Goal: Information Seeking & Learning: Compare options

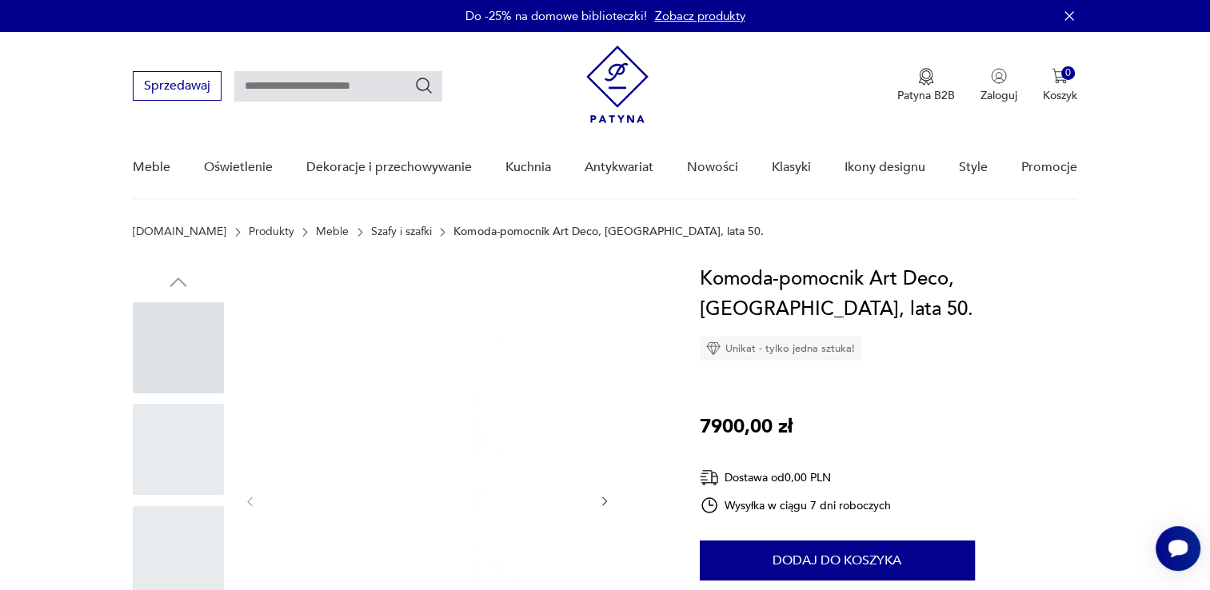
scroll to position [80, 0]
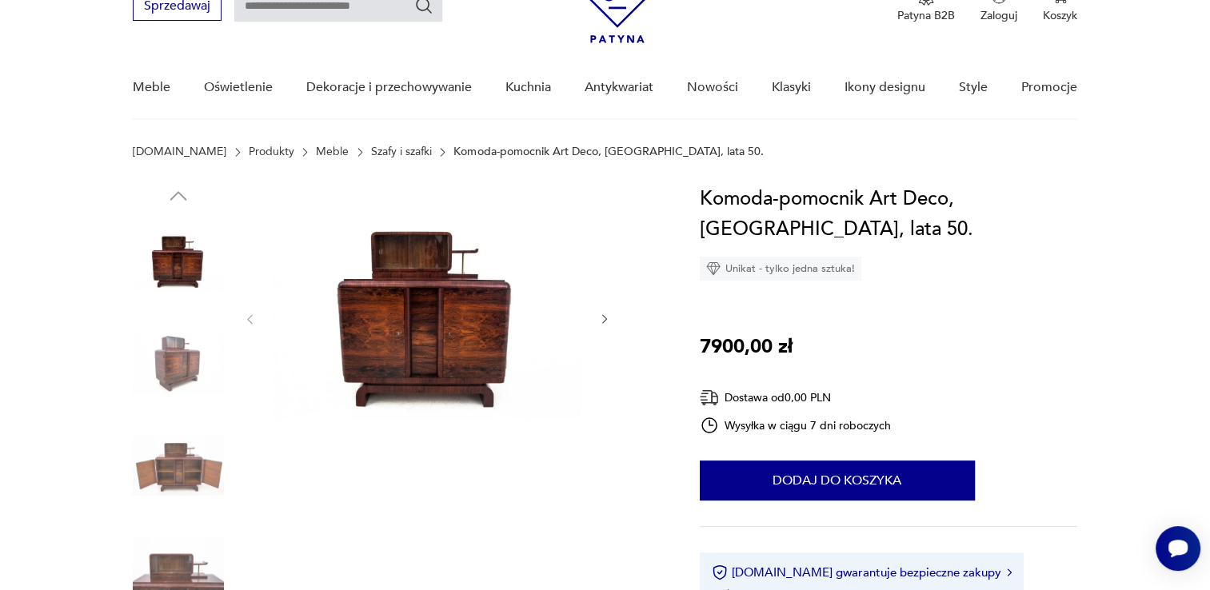
click at [371, 151] on link "Szafy i szafki" at bounding box center [401, 152] width 61 height 13
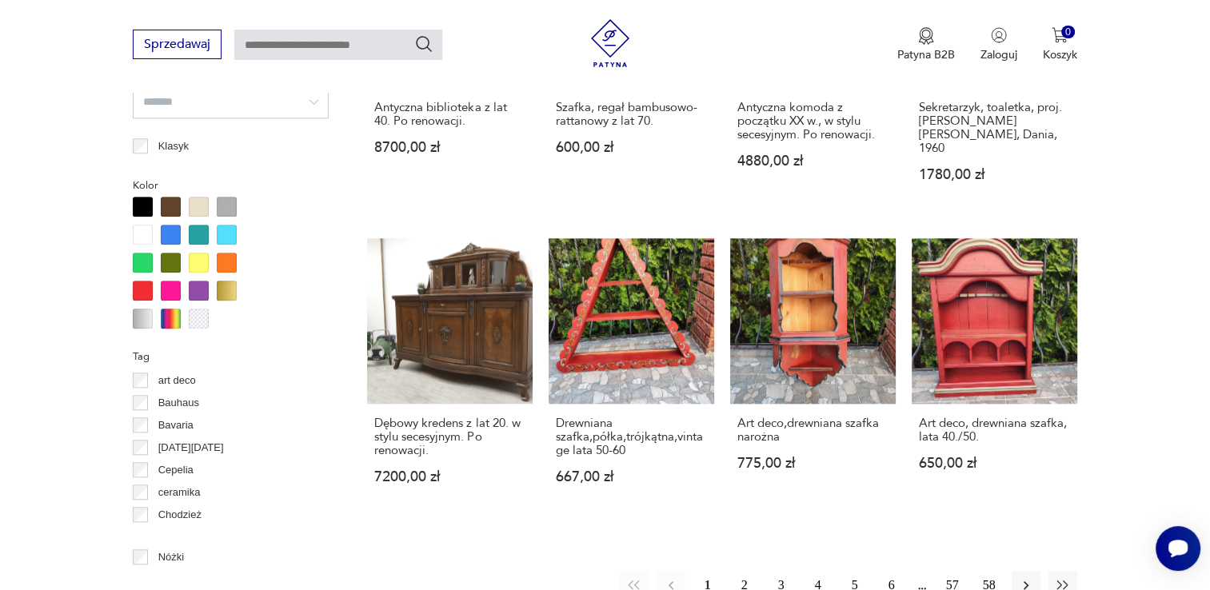
scroll to position [1438, 0]
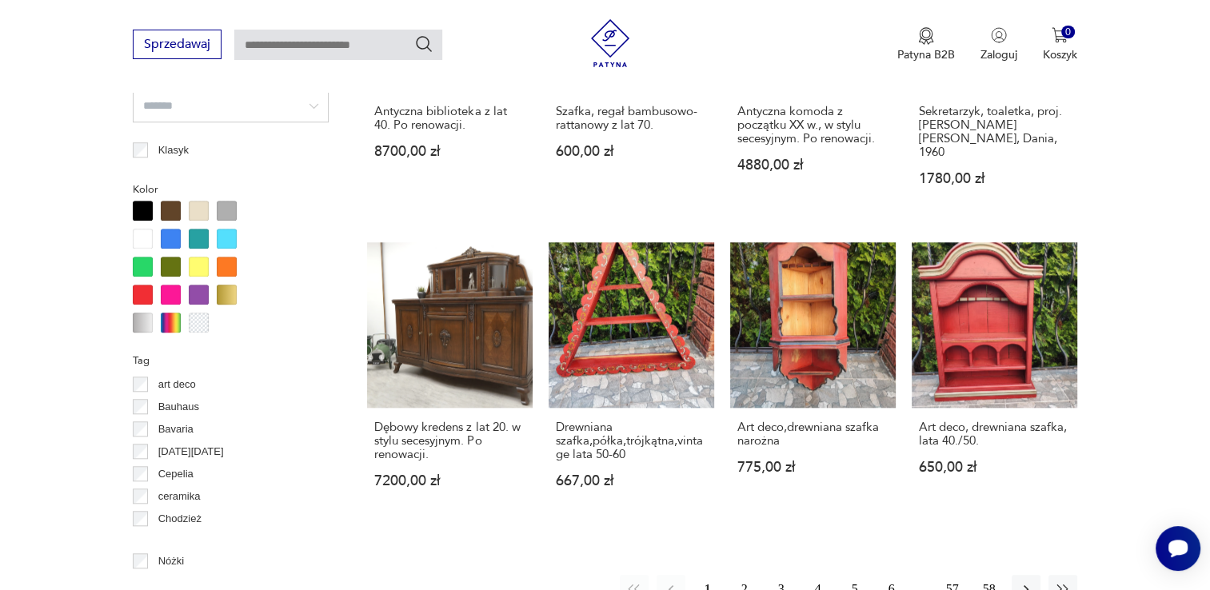
click at [170, 206] on div at bounding box center [171, 211] width 20 height 20
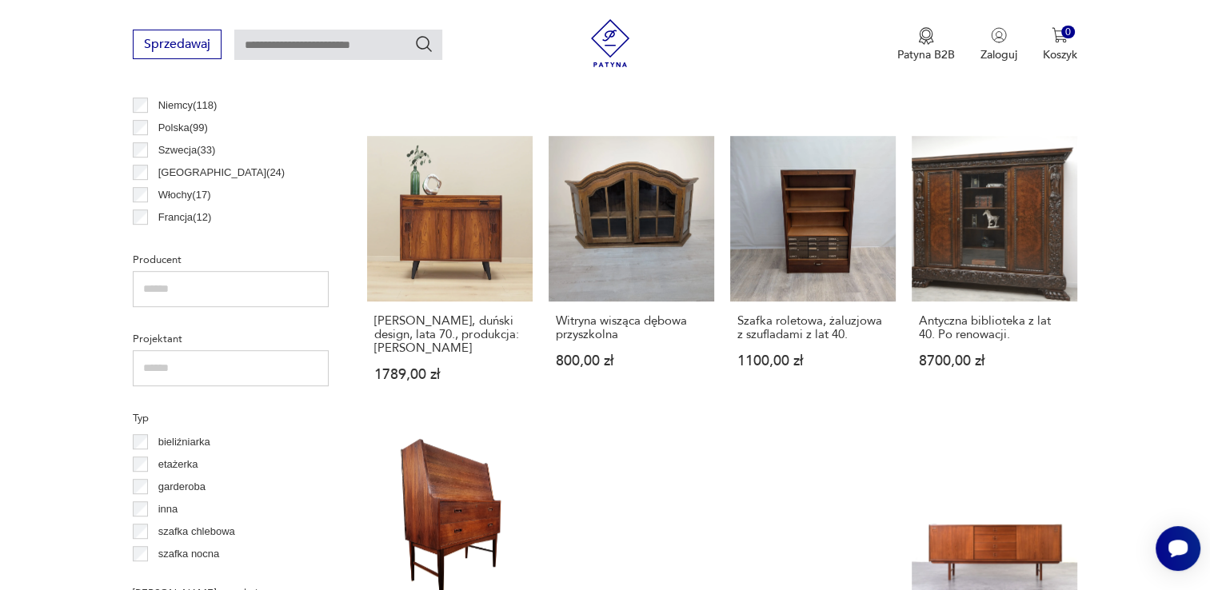
scroll to position [904, 0]
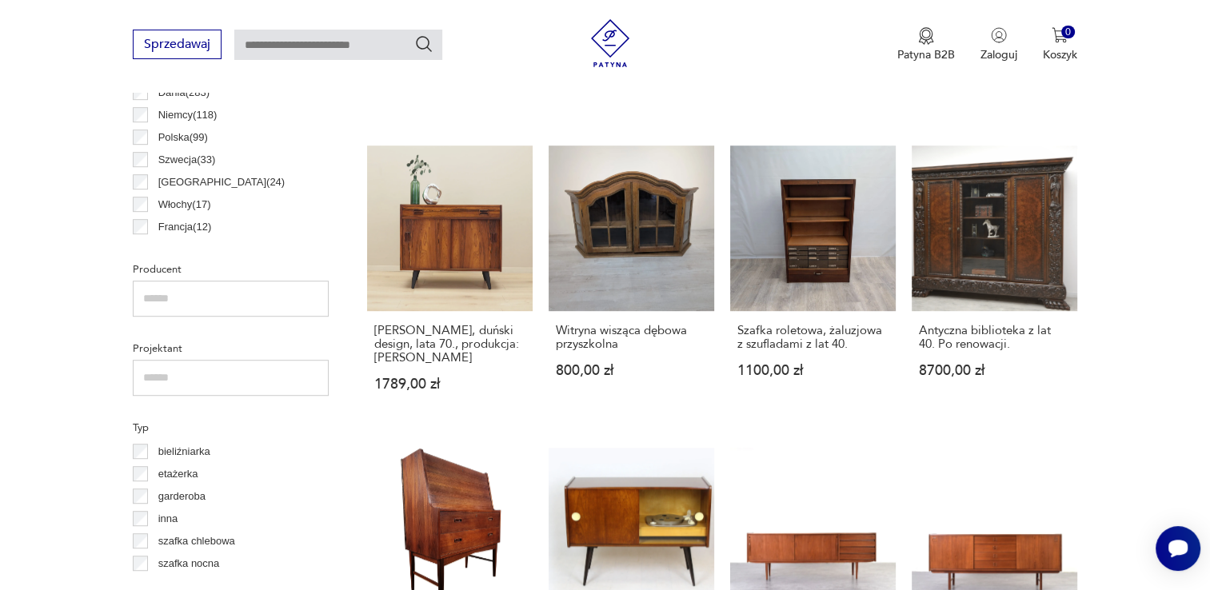
click at [218, 296] on input "text" at bounding box center [231, 299] width 196 height 36
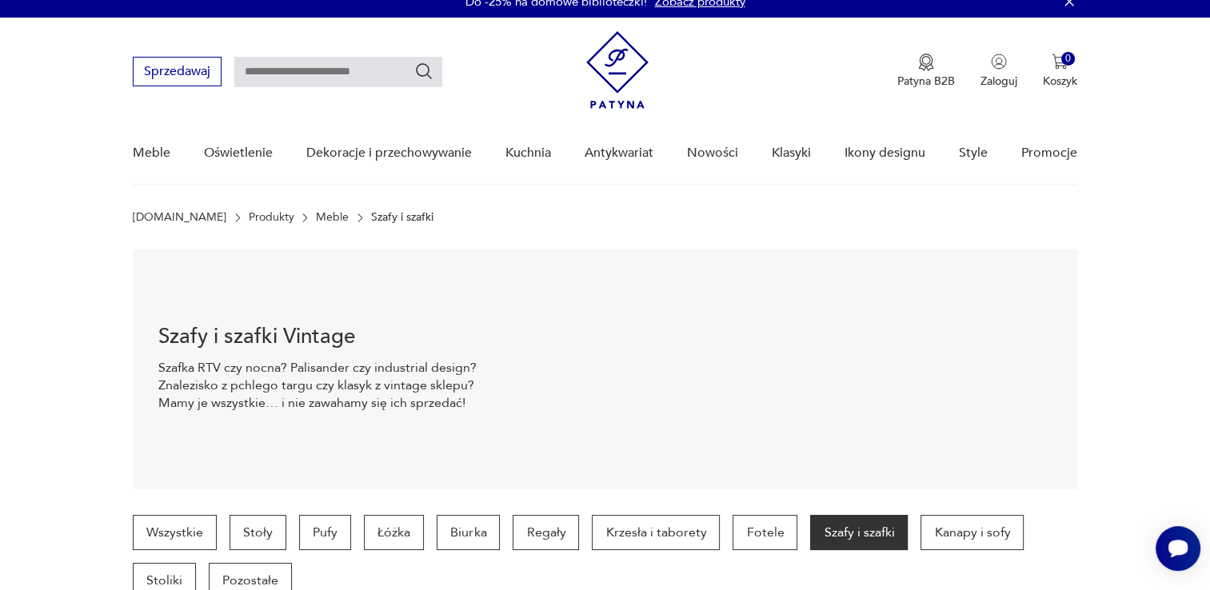
scroll to position [0, 0]
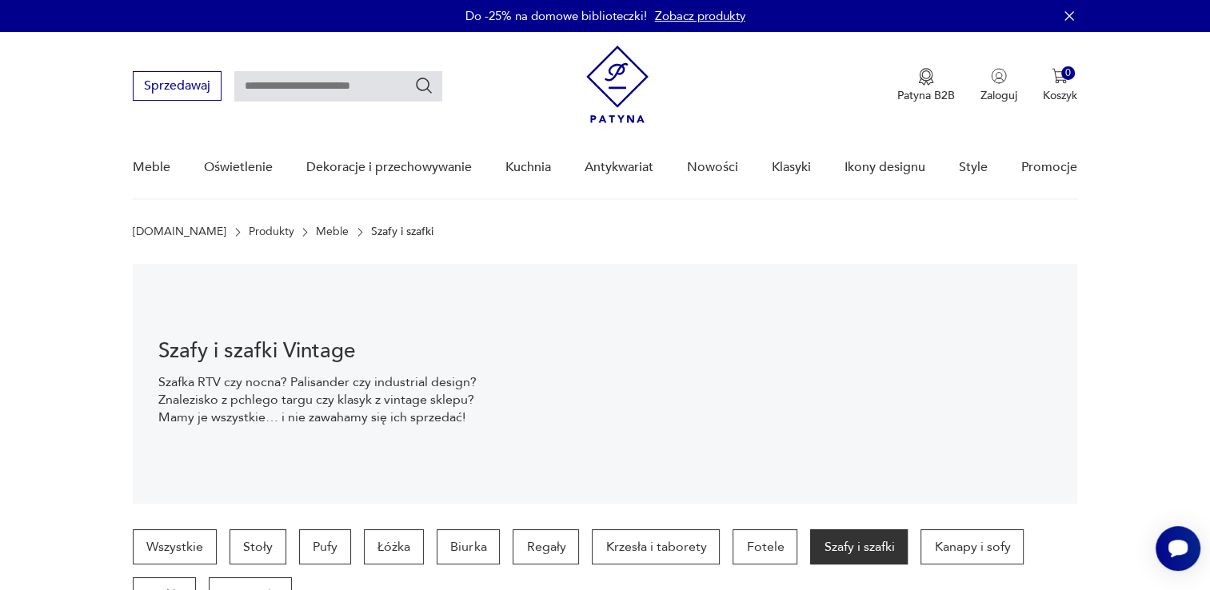
click at [313, 86] on input "text" at bounding box center [338, 86] width 208 height 30
type input "**********"
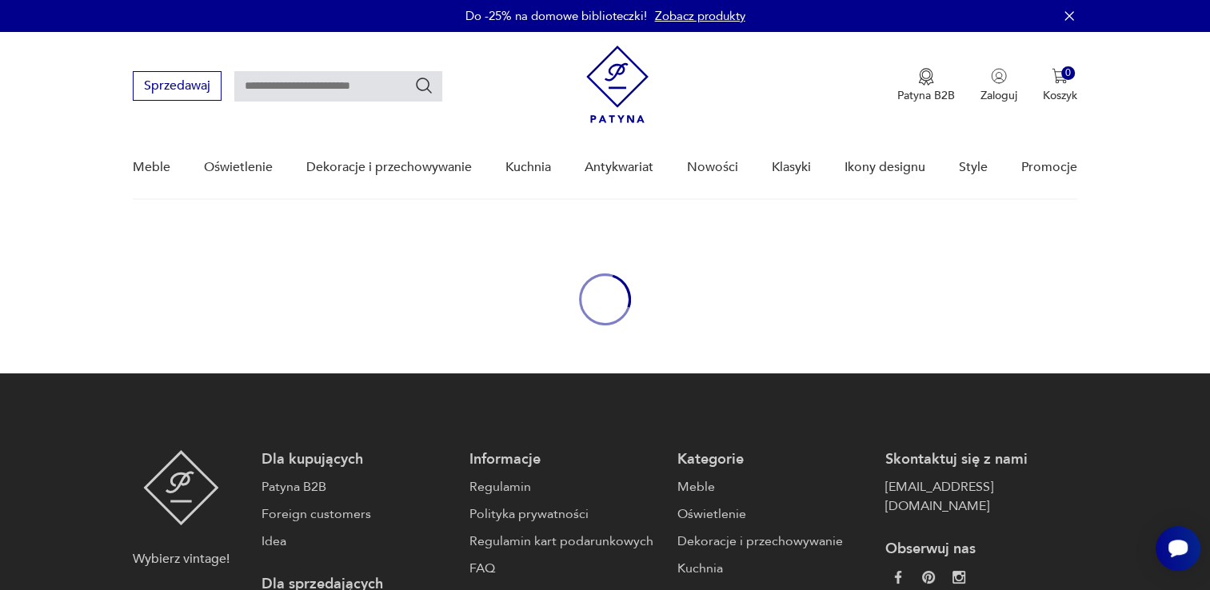
type input "**********"
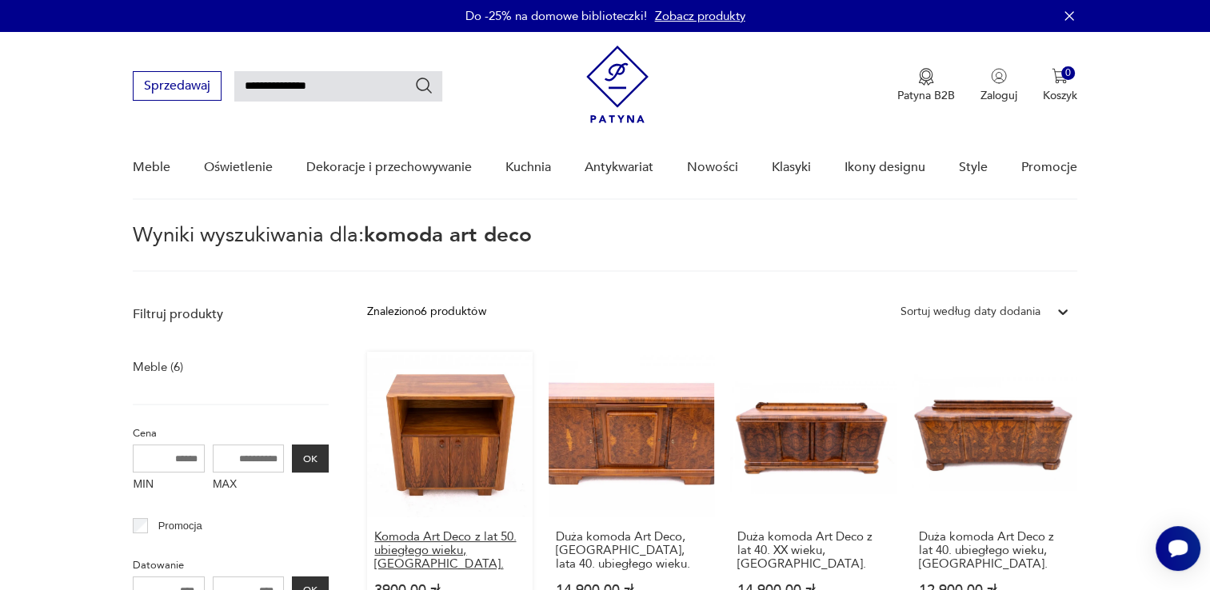
click at [400, 549] on h3 "Komoda Art Deco z lat 50. ubiegłego wieku, Polska." at bounding box center [449, 550] width 151 height 41
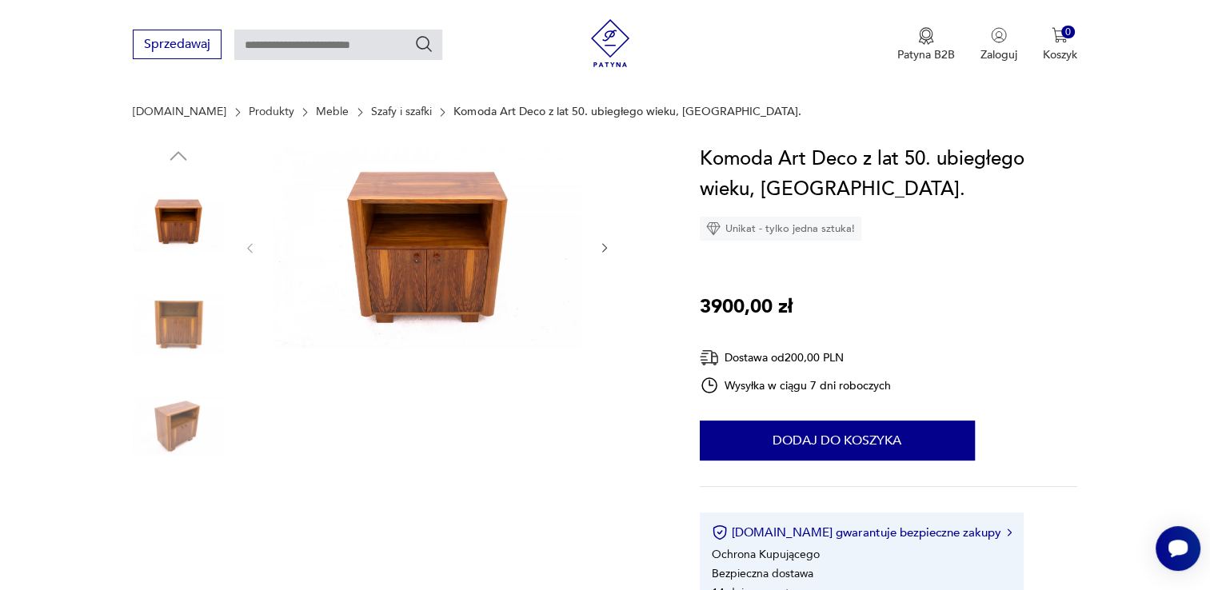
scroll to position [160, 0]
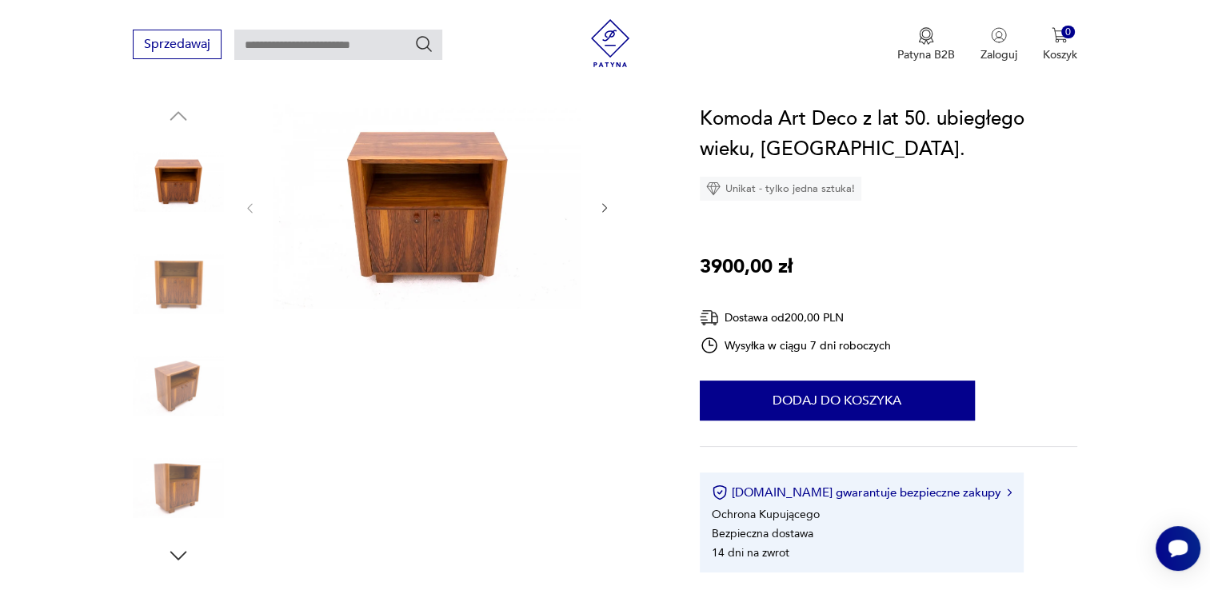
click at [605, 205] on icon "button" at bounding box center [605, 209] width 14 height 14
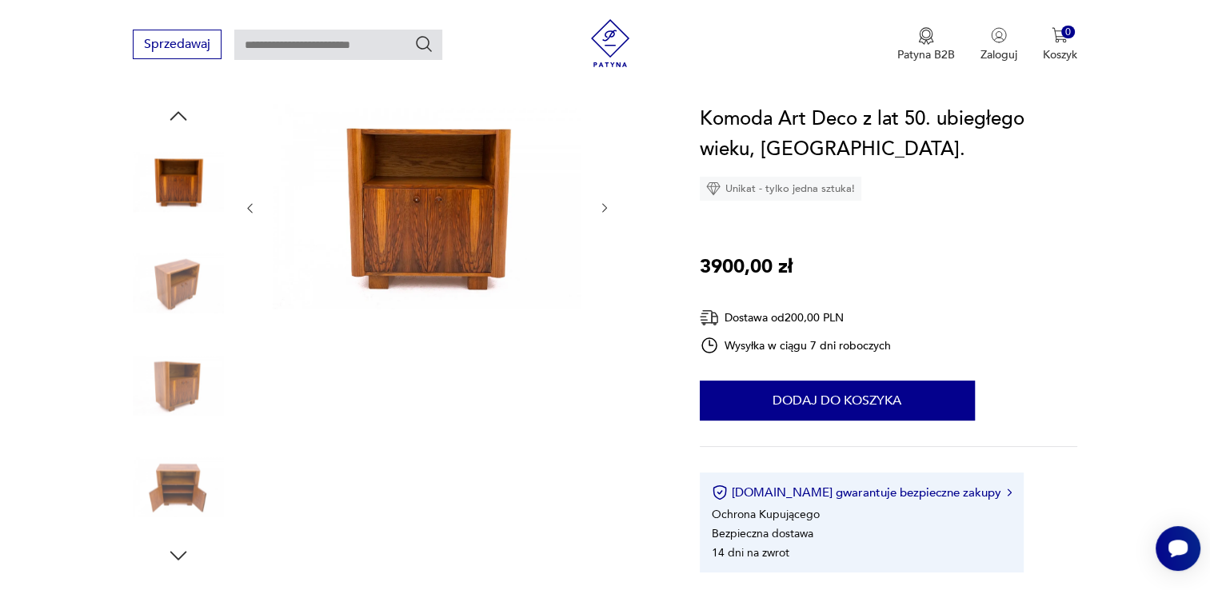
click at [605, 205] on icon "button" at bounding box center [605, 209] width 14 height 14
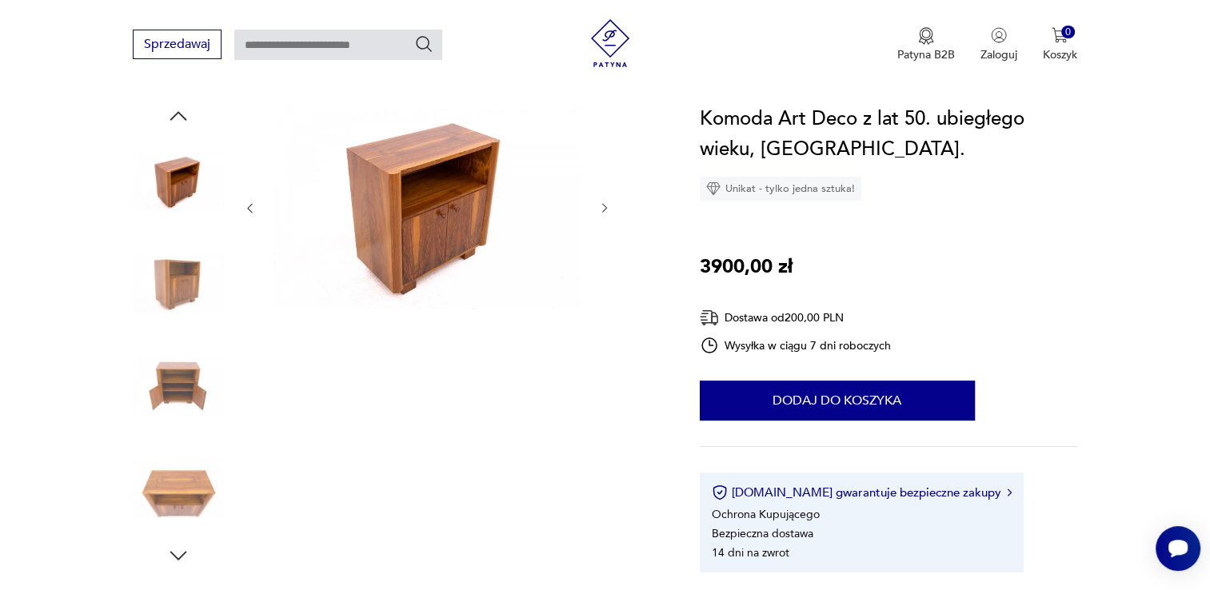
click at [605, 205] on icon "button" at bounding box center [605, 209] width 14 height 14
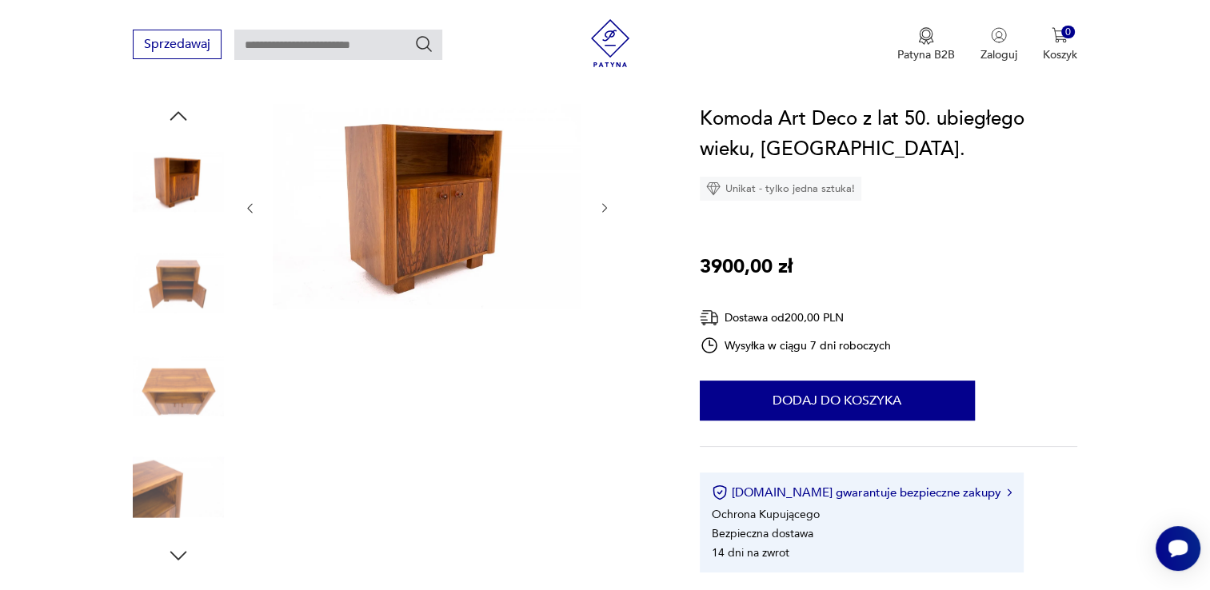
click at [605, 205] on icon "button" at bounding box center [605, 209] width 14 height 14
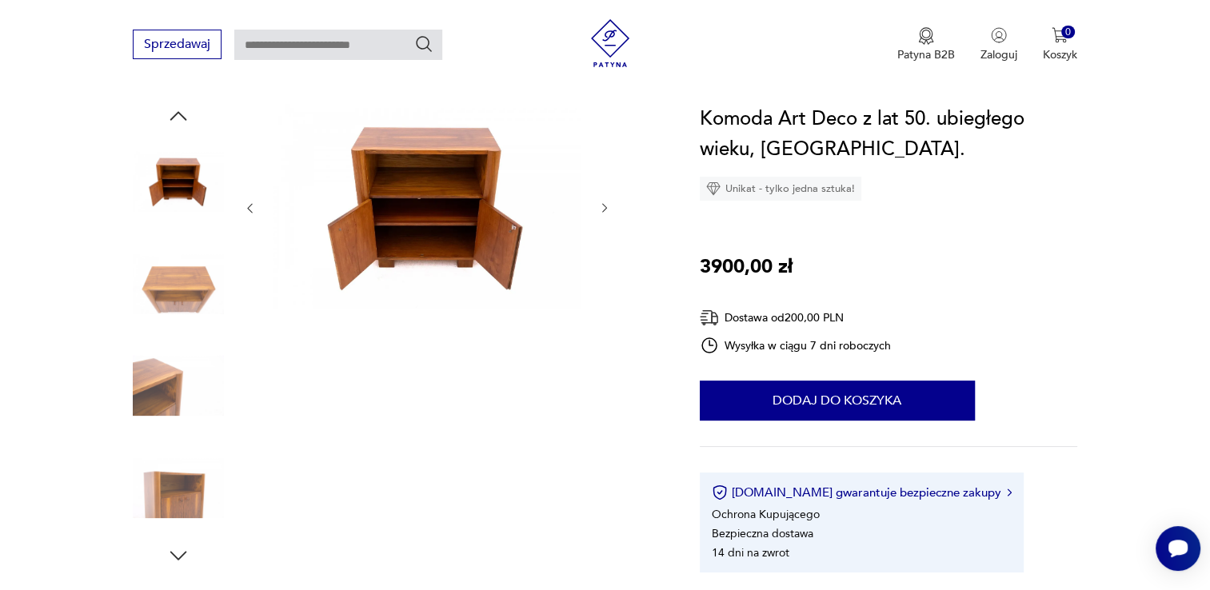
click at [605, 205] on icon "button" at bounding box center [605, 209] width 14 height 14
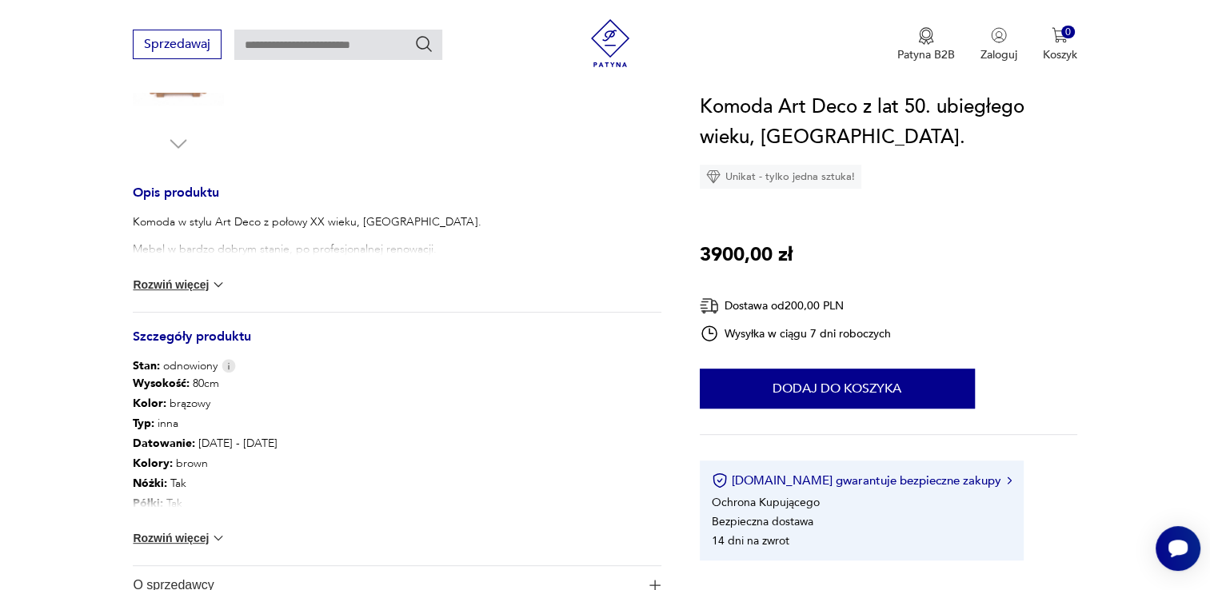
scroll to position [720, 0]
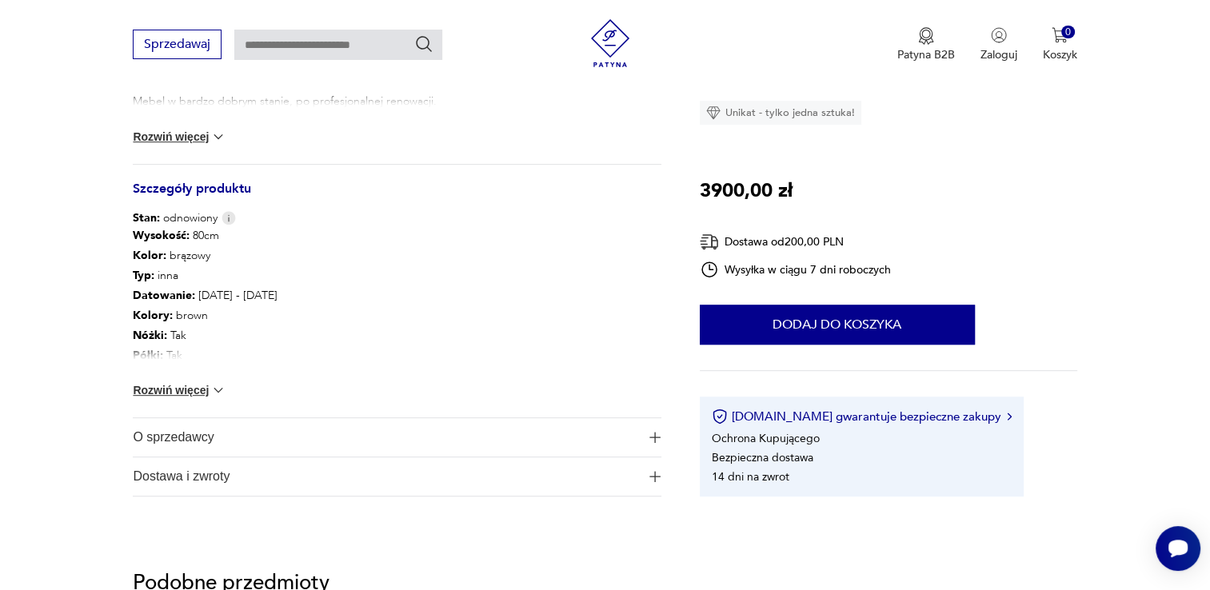
click at [144, 388] on button "Rozwiń więcej" at bounding box center [179, 390] width 93 height 16
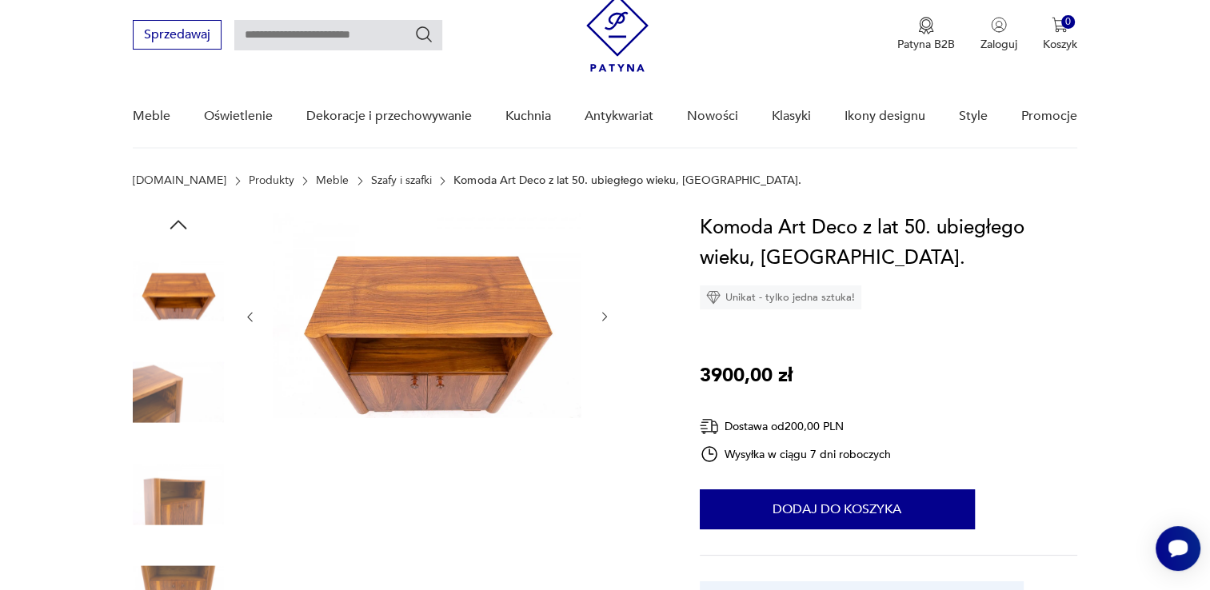
scroll to position [80, 0]
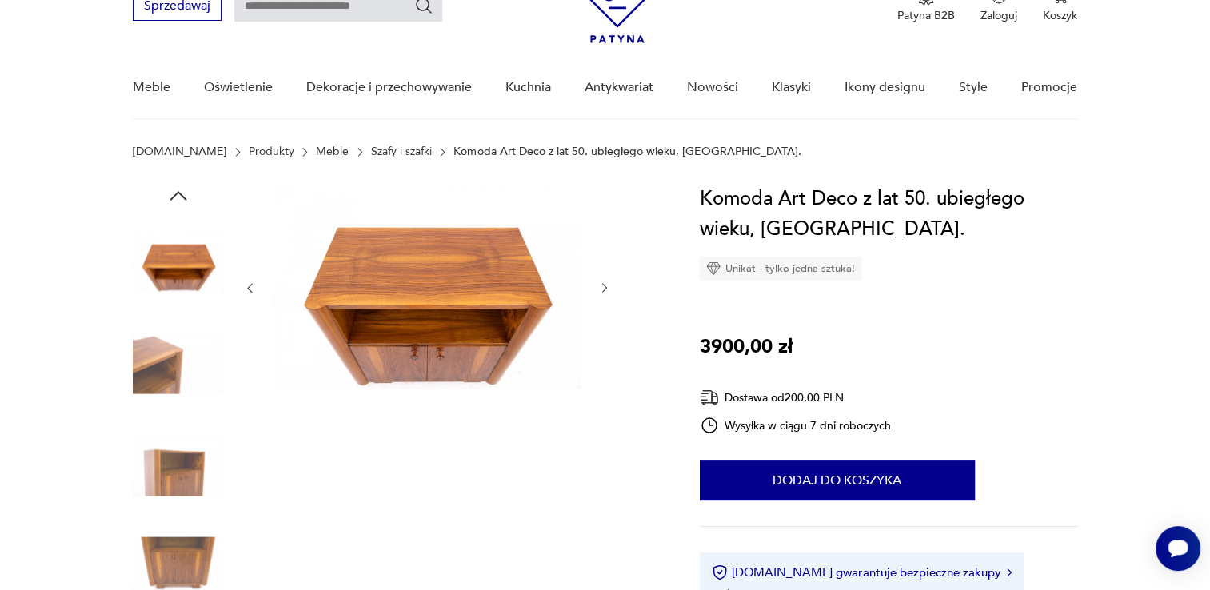
click at [181, 481] on img at bounding box center [178, 465] width 91 height 91
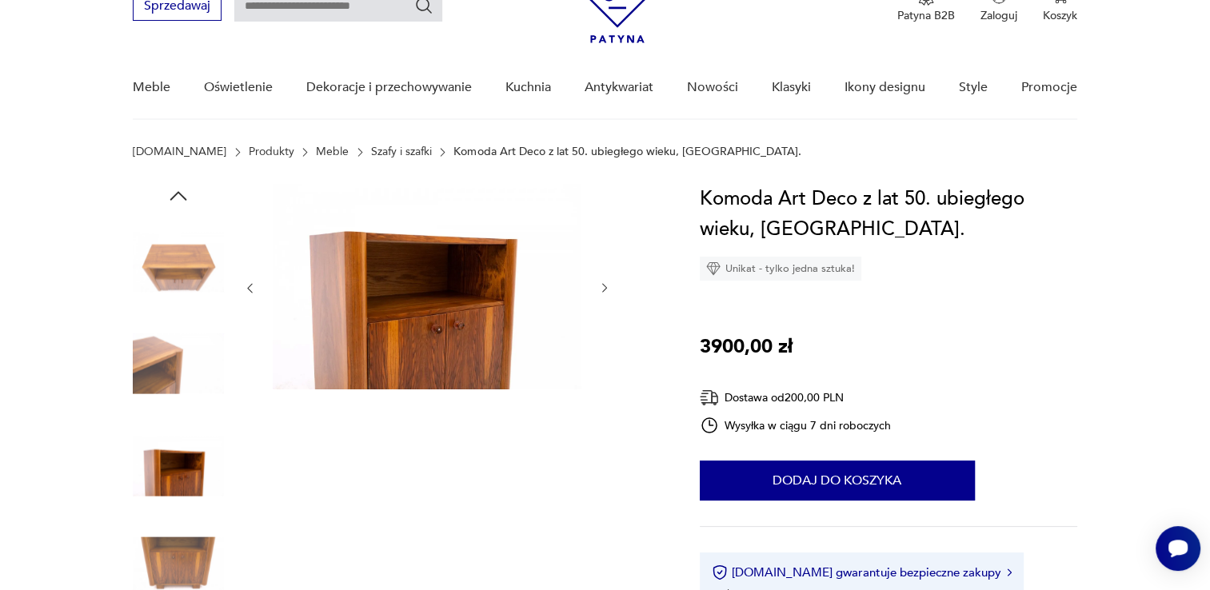
click at [187, 561] on img at bounding box center [178, 567] width 91 height 91
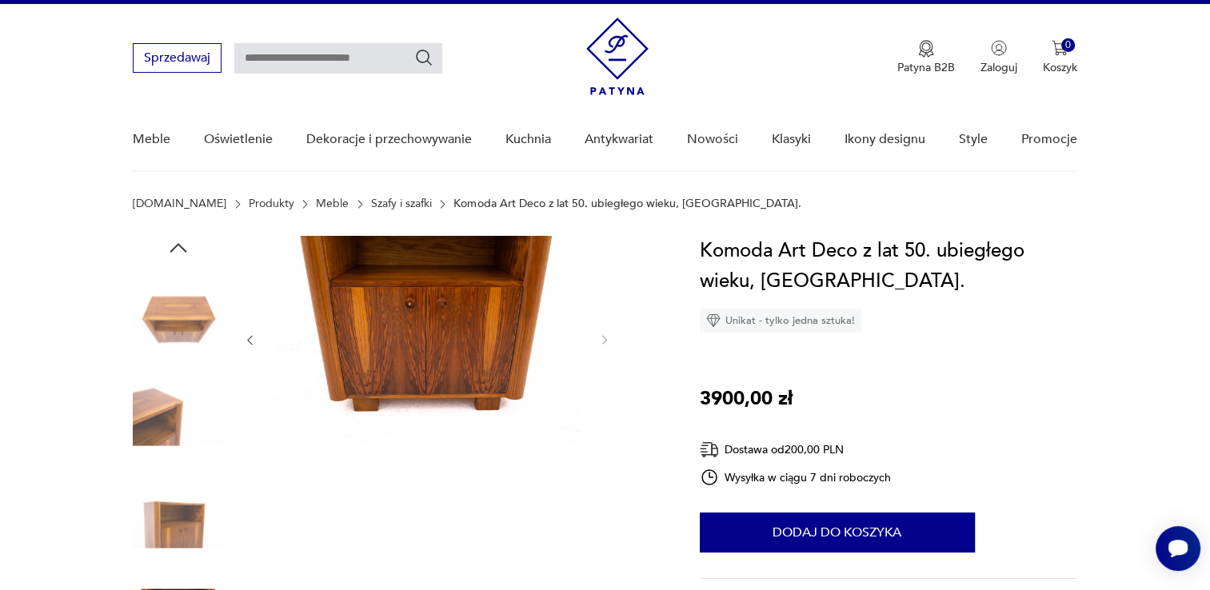
scroll to position [0, 0]
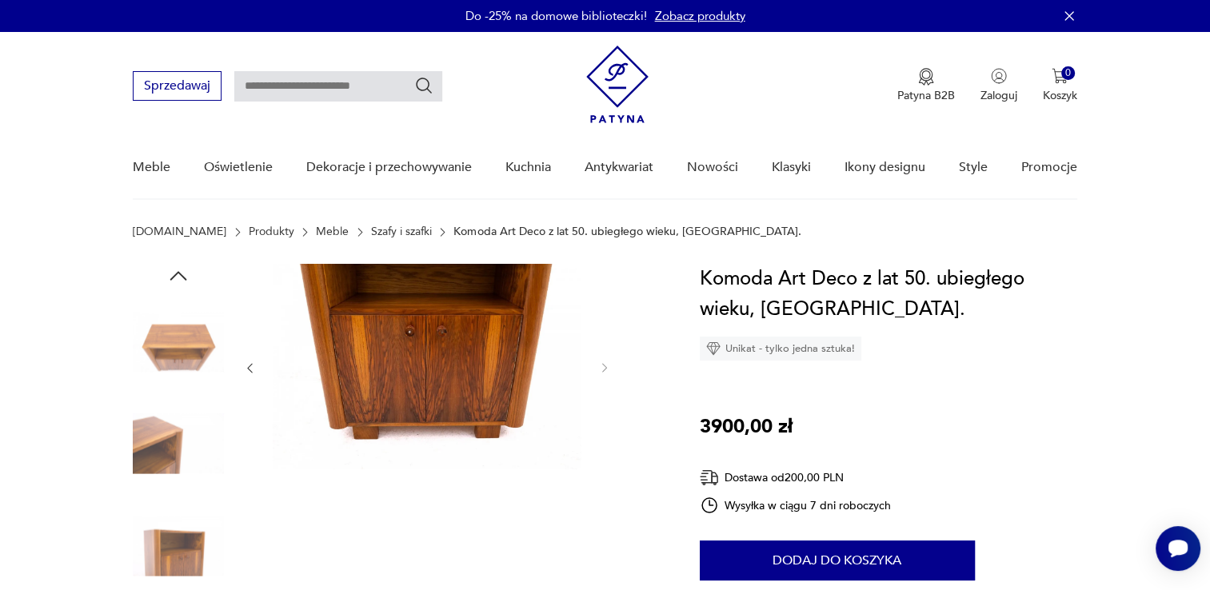
type input "**********"
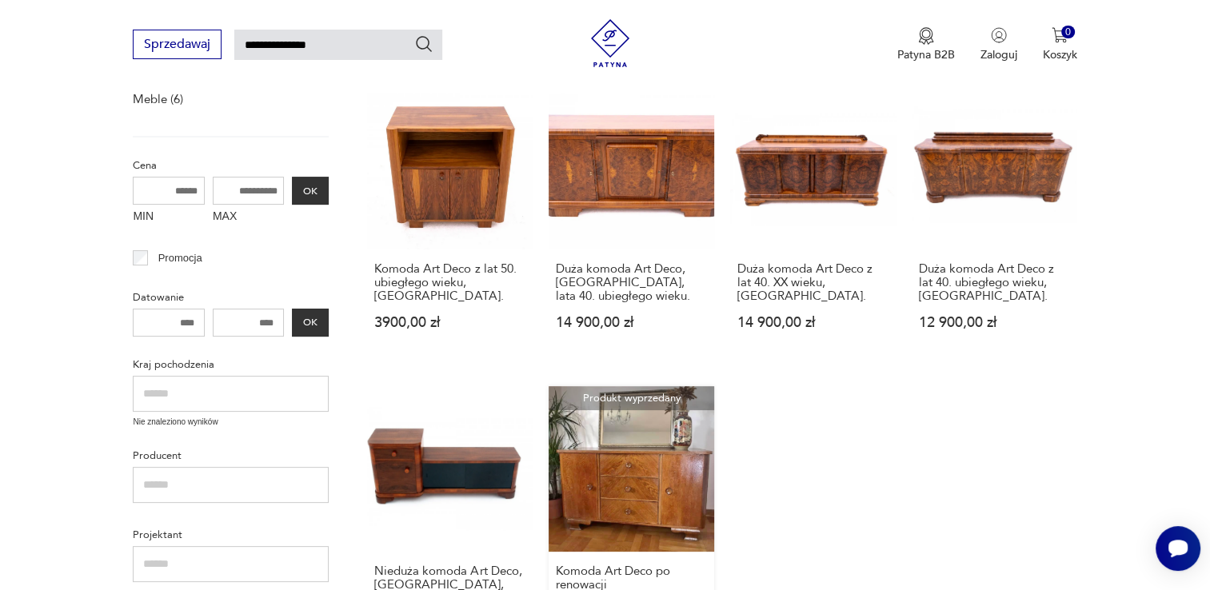
scroll to position [240, 0]
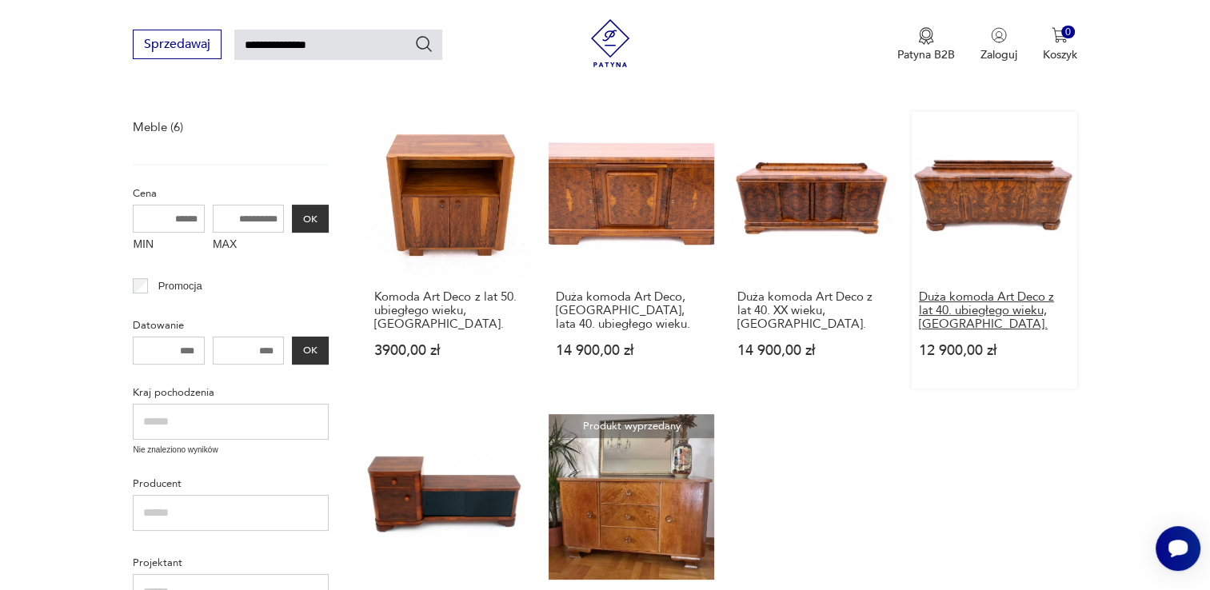
click at [1000, 310] on h3 "Duża komoda Art Deco z lat 40. ubiegłego wieku, Polska." at bounding box center [994, 310] width 151 height 41
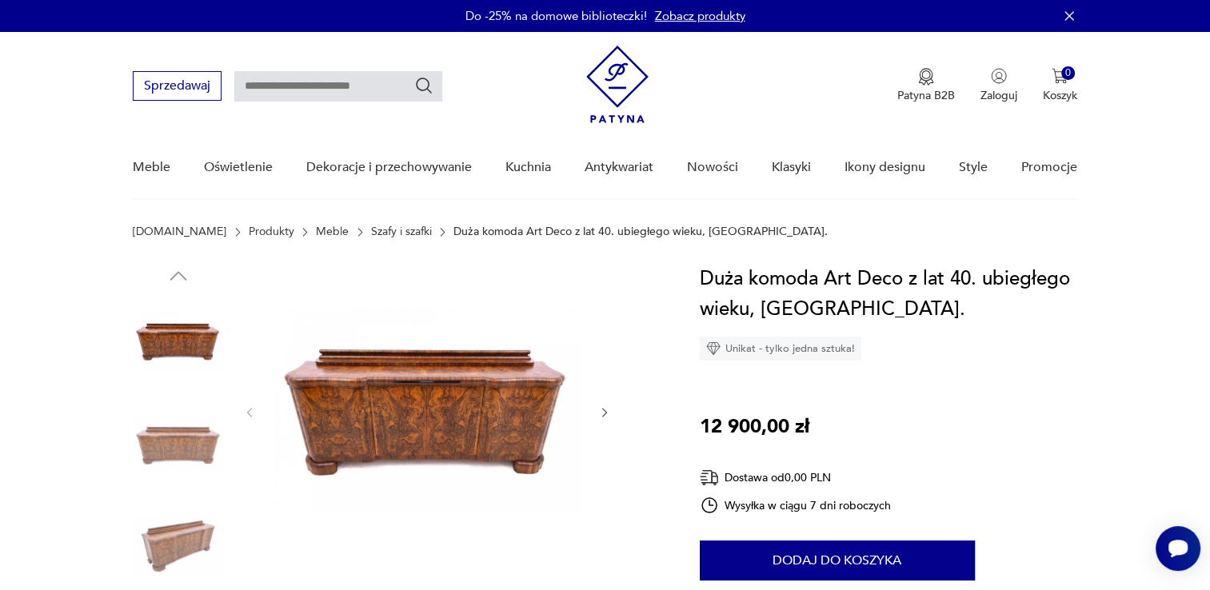
click at [599, 416] on icon "button" at bounding box center [605, 413] width 14 height 14
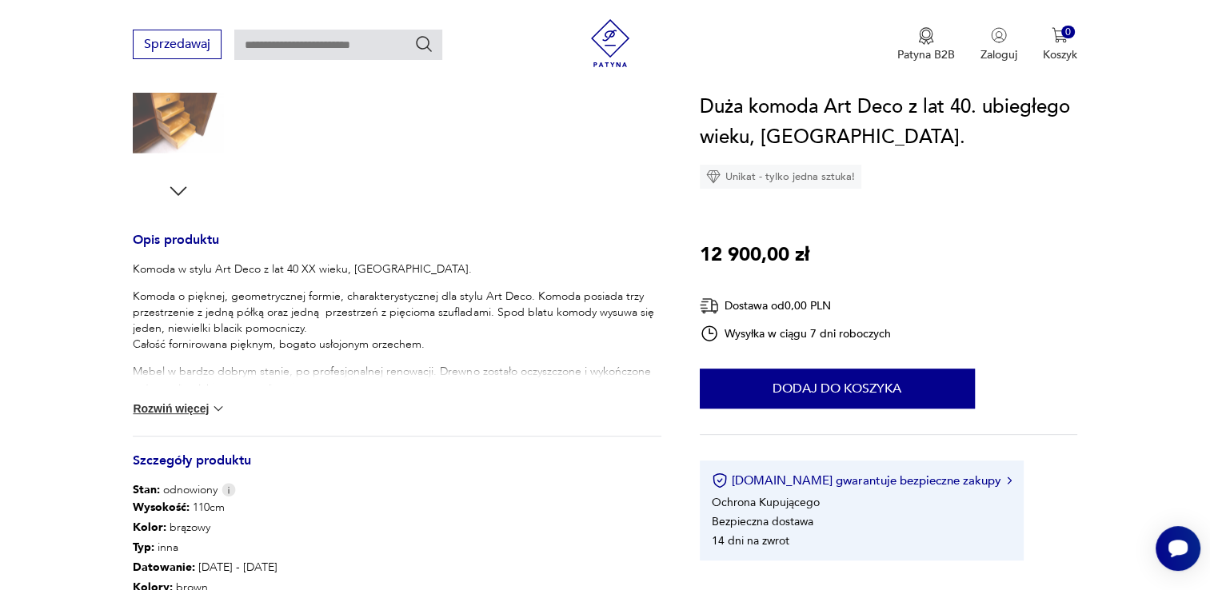
scroll to position [640, 0]
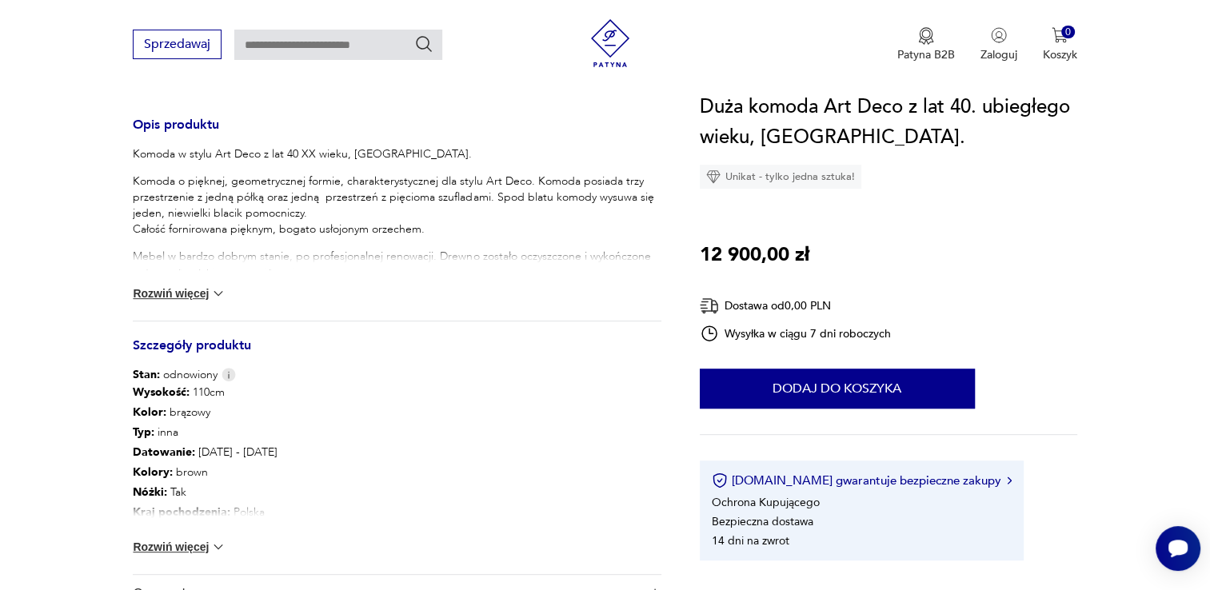
type input "**********"
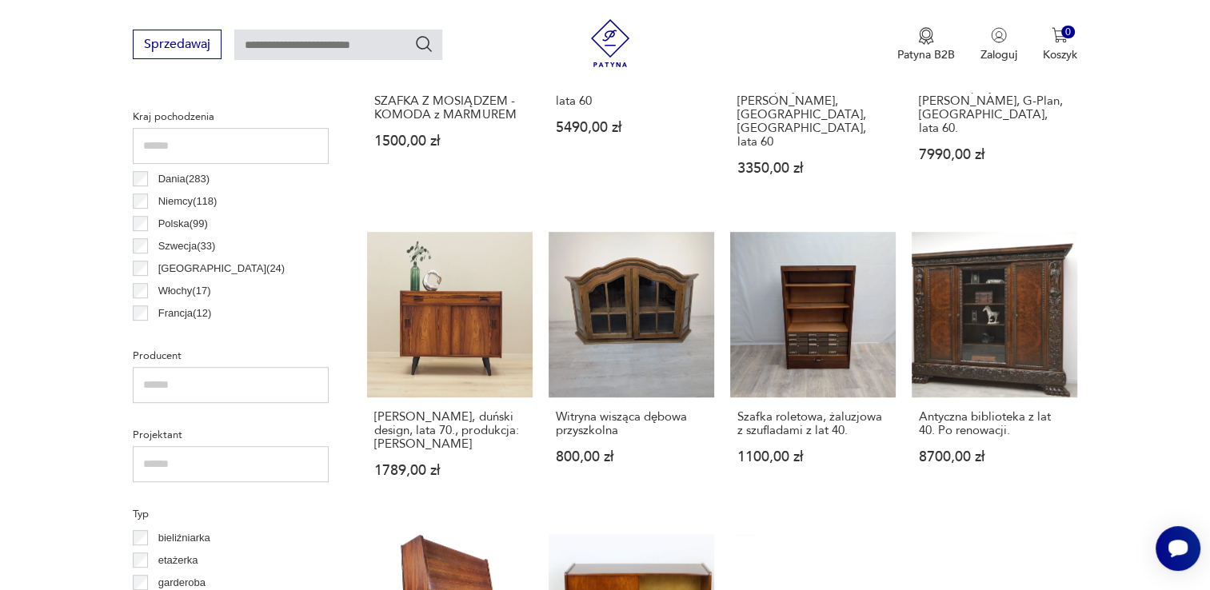
scroll to position [880, 0]
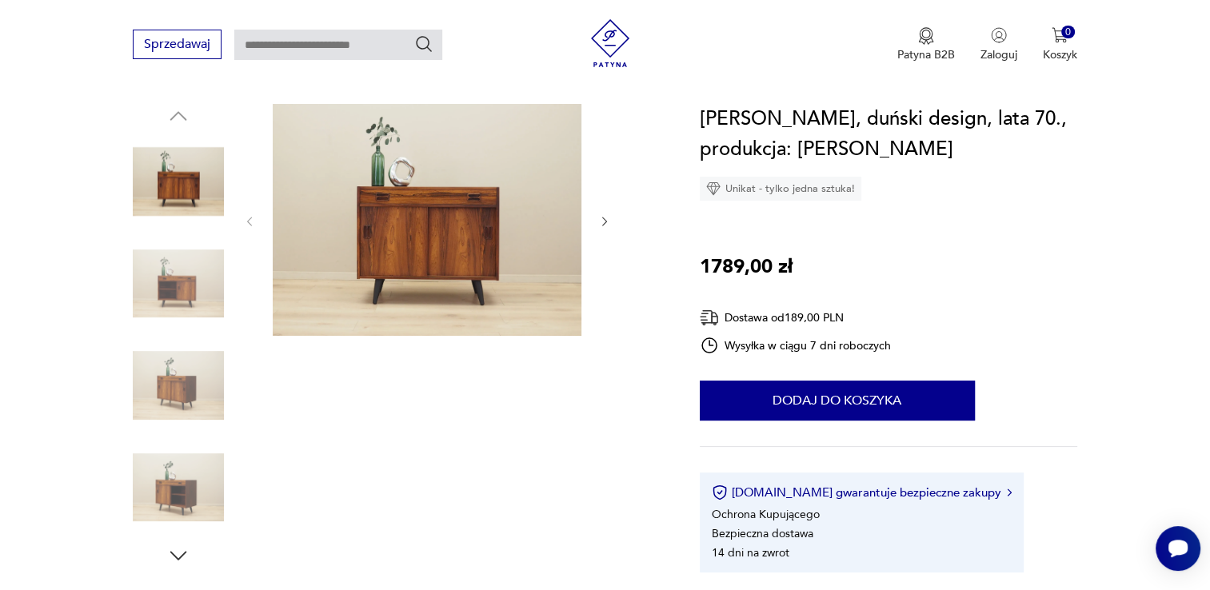
scroll to position [160, 0]
click at [601, 222] on icon "button" at bounding box center [605, 222] width 14 height 14
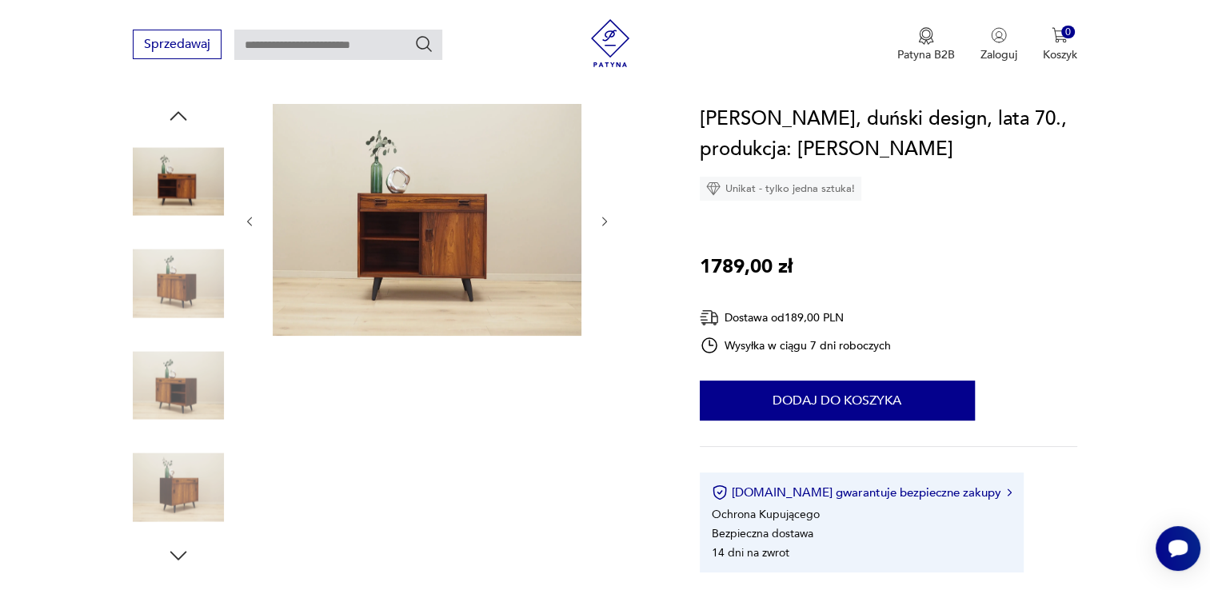
click at [601, 222] on icon "button" at bounding box center [605, 222] width 14 height 14
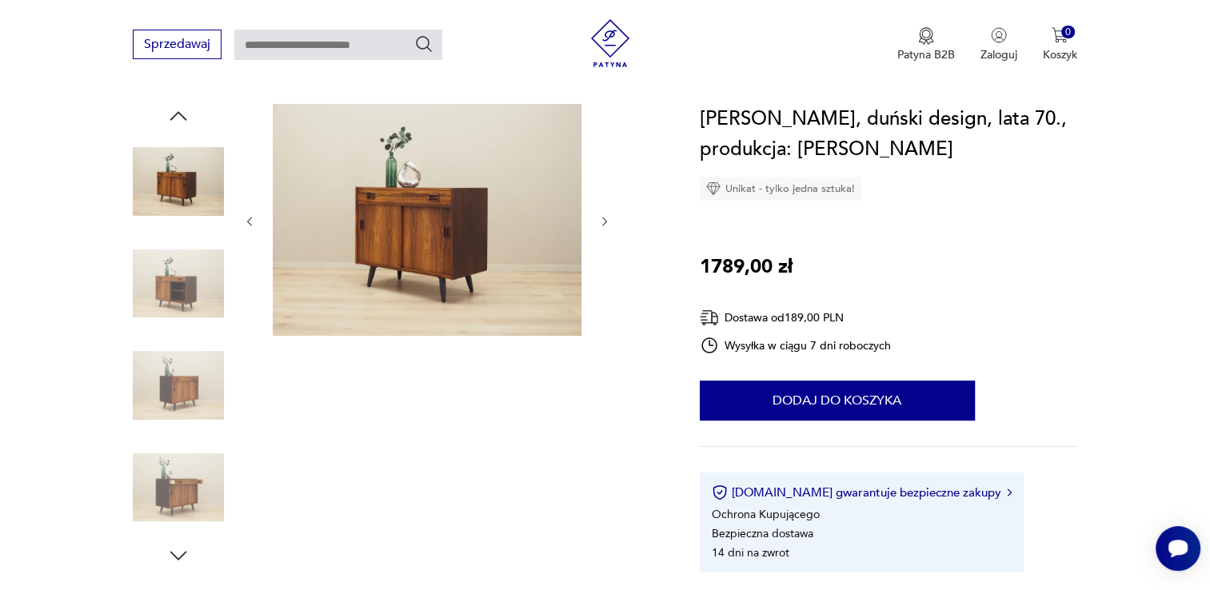
click at [601, 222] on icon "button" at bounding box center [605, 222] width 14 height 14
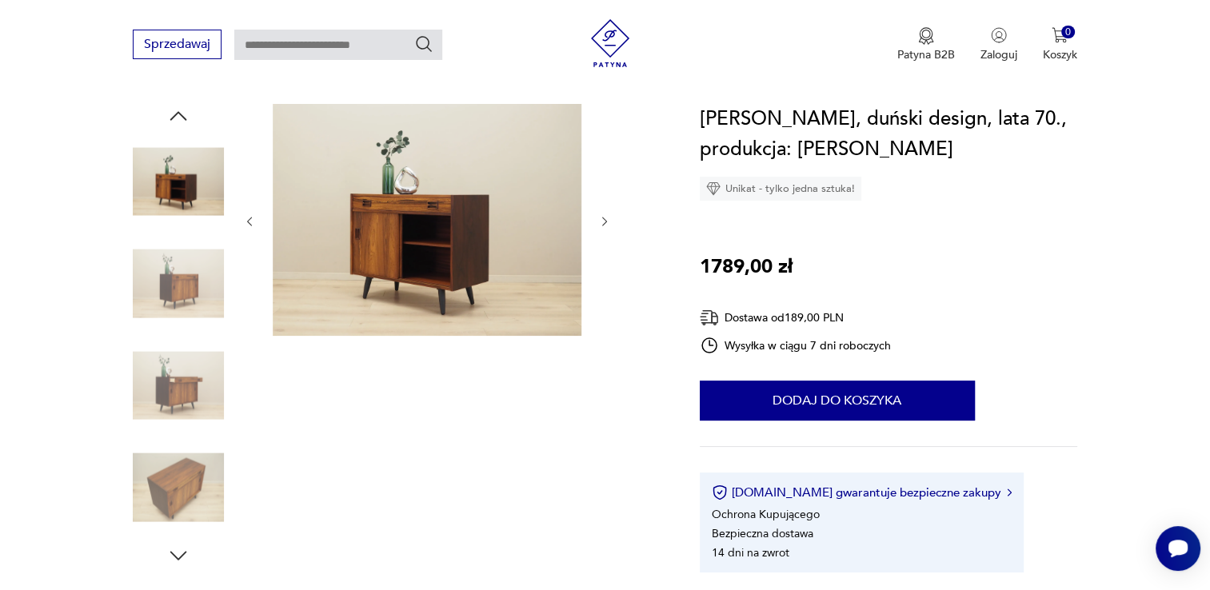
click at [601, 222] on icon "button" at bounding box center [605, 222] width 14 height 14
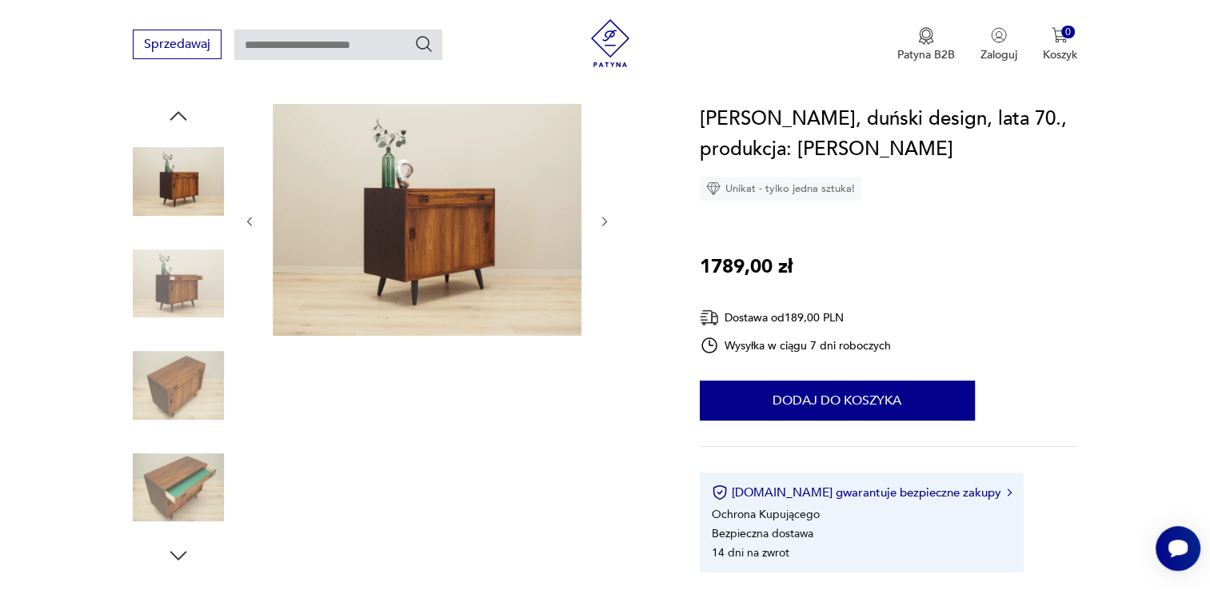
click at [601, 222] on icon "button" at bounding box center [605, 222] width 14 height 14
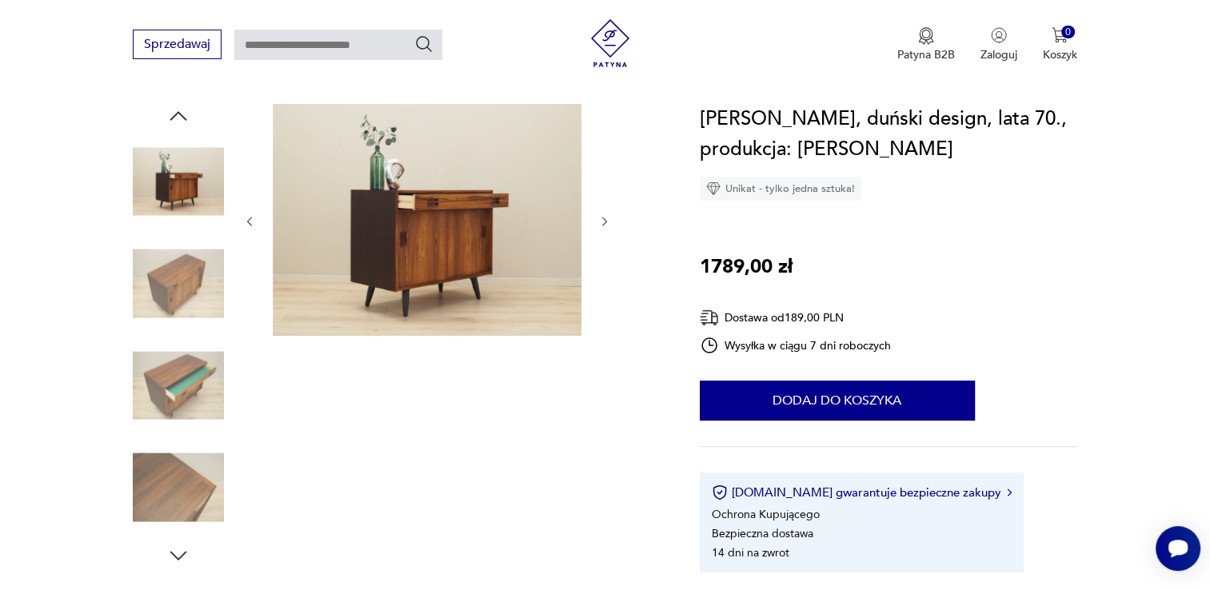
click at [601, 222] on icon "button" at bounding box center [605, 222] width 14 height 14
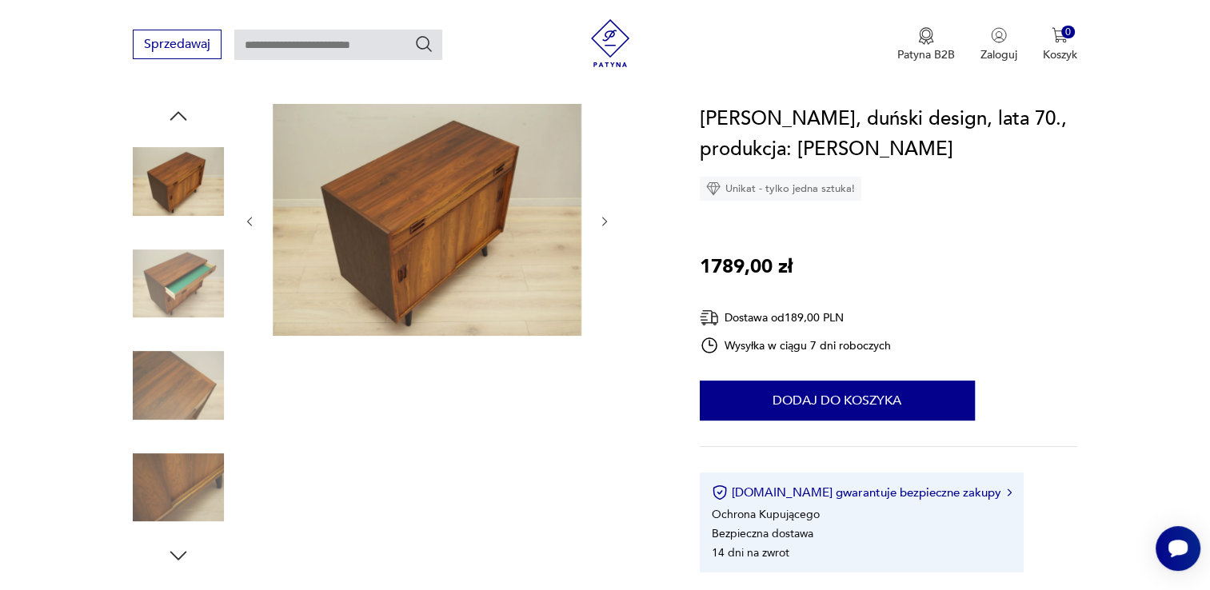
click at [601, 222] on icon "button" at bounding box center [605, 222] width 14 height 14
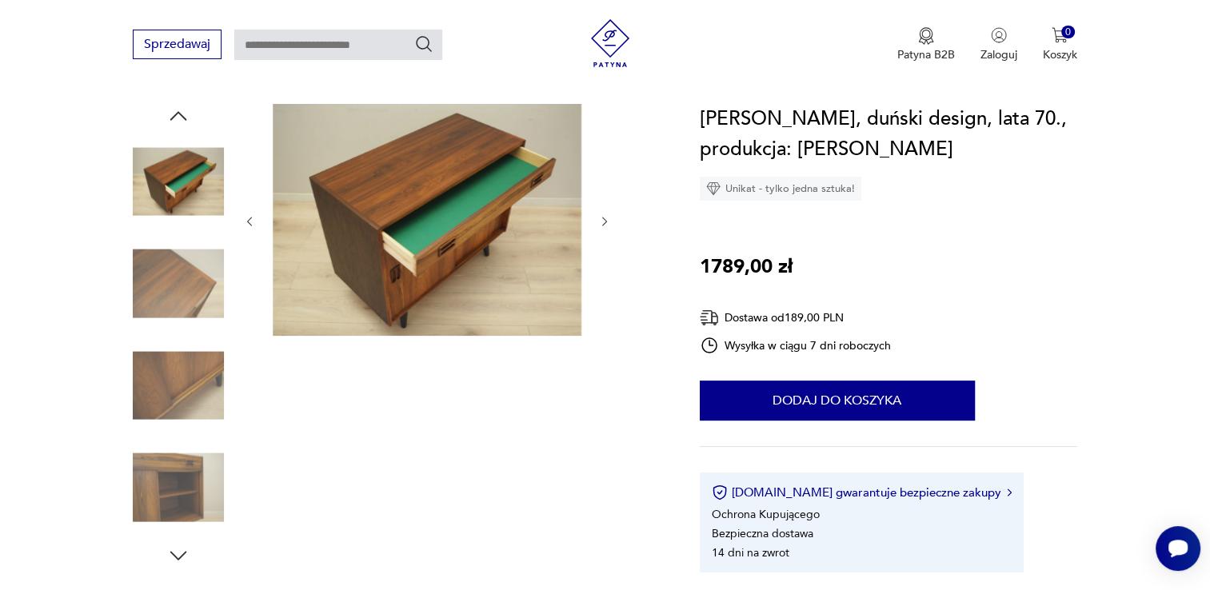
click at [601, 222] on icon "button" at bounding box center [605, 222] width 14 height 14
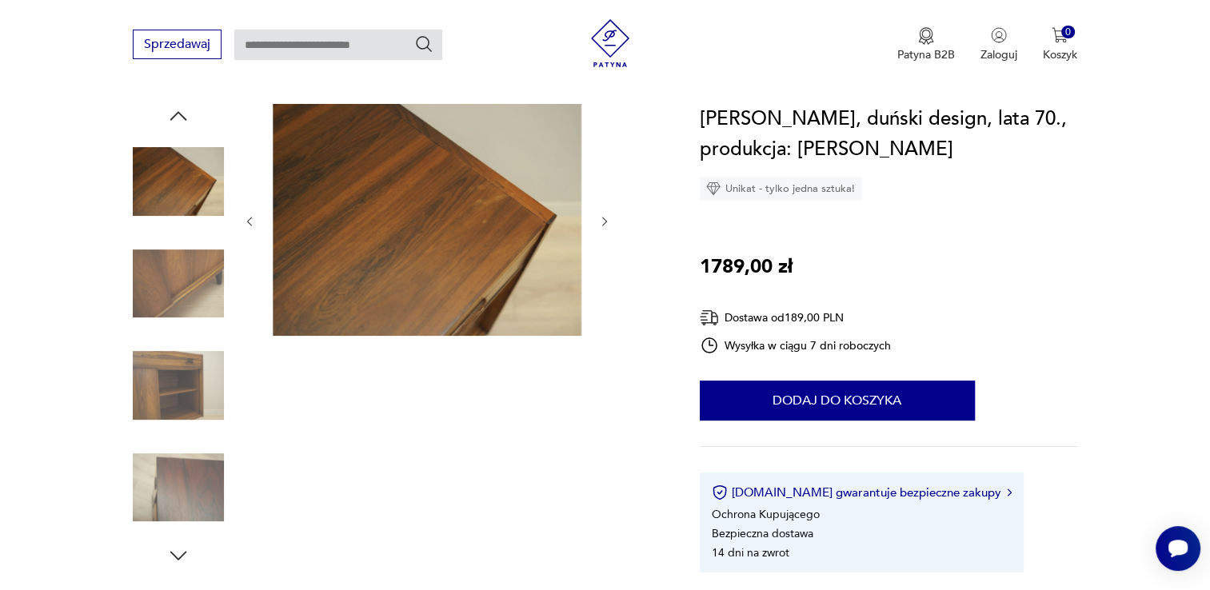
click at [601, 222] on icon "button" at bounding box center [605, 222] width 14 height 14
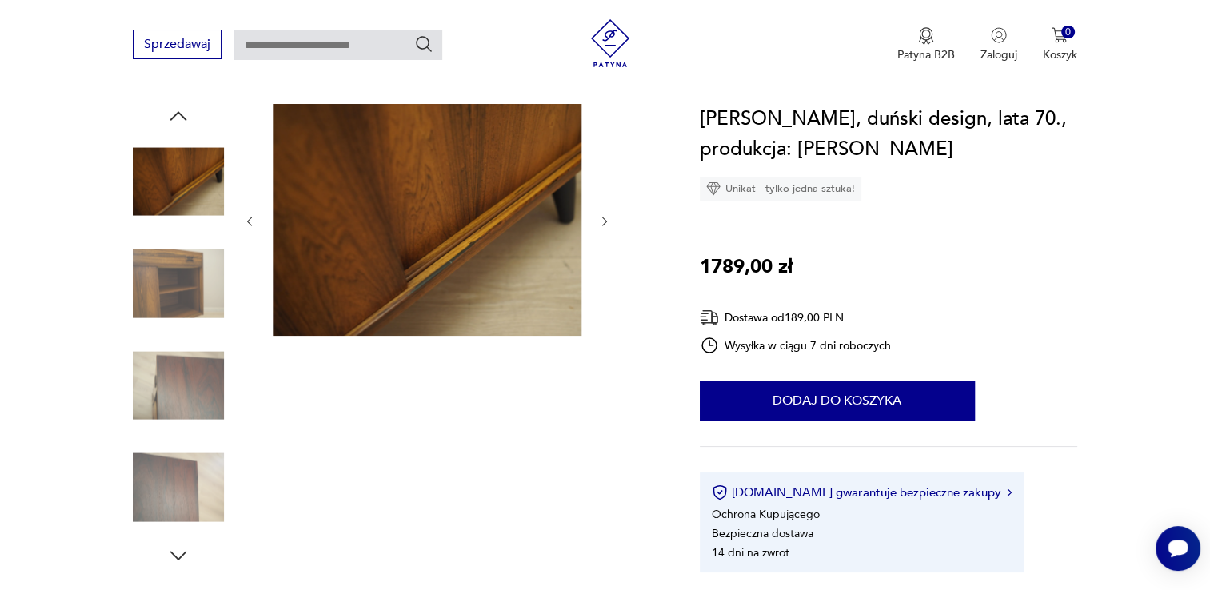
click at [601, 222] on icon "button" at bounding box center [605, 222] width 14 height 14
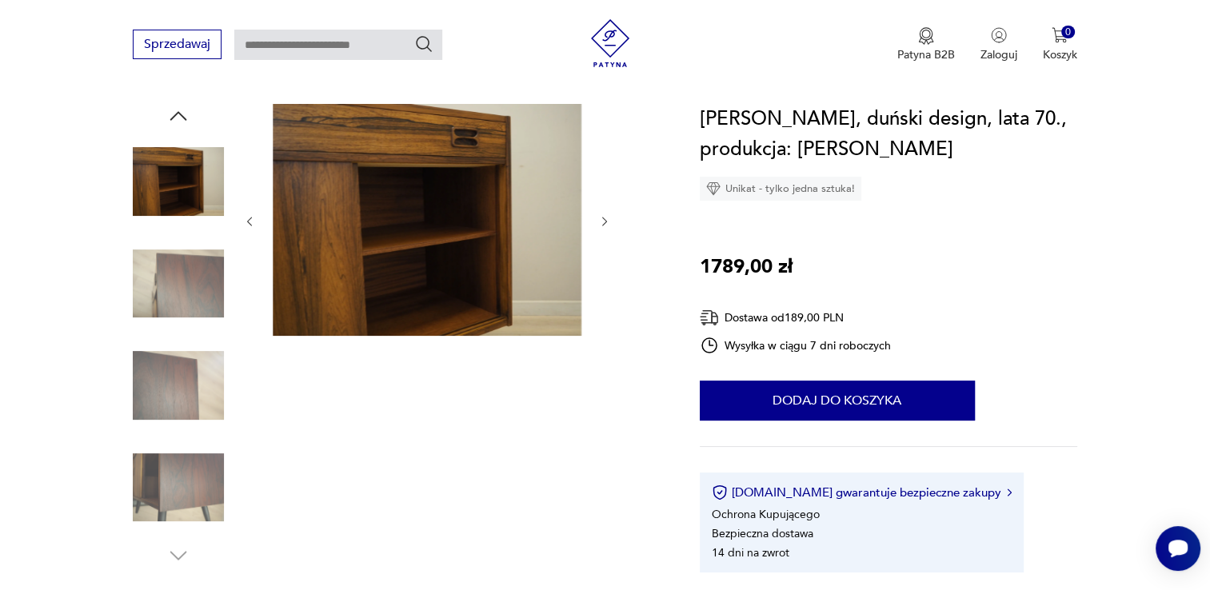
click at [601, 222] on icon "button" at bounding box center [605, 222] width 14 height 14
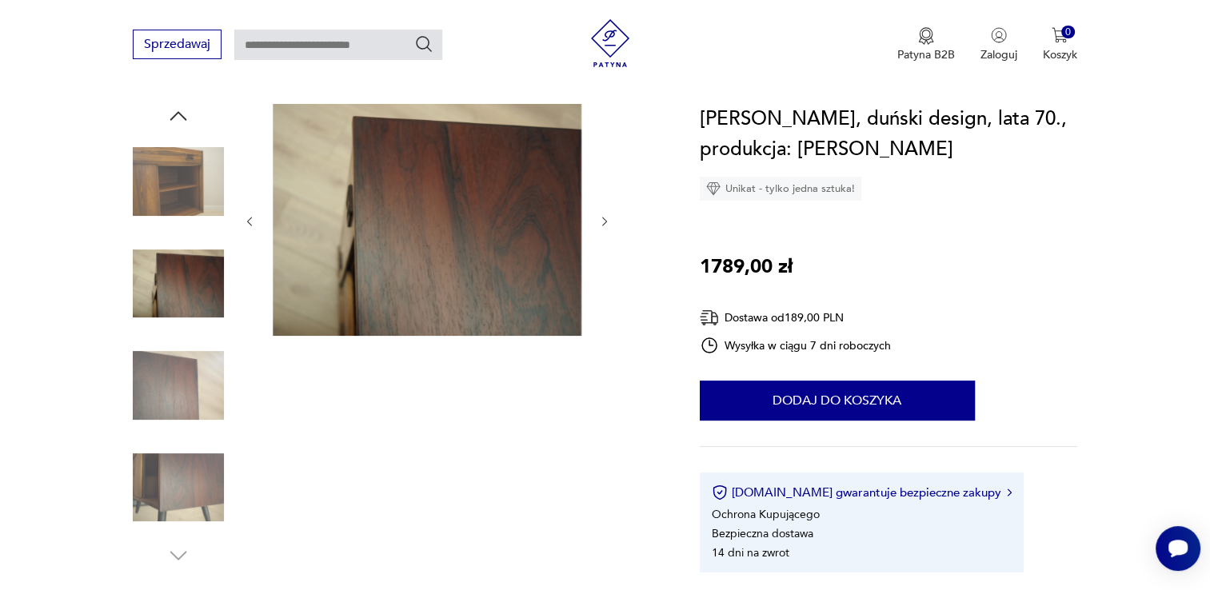
click at [601, 222] on icon "button" at bounding box center [605, 222] width 14 height 14
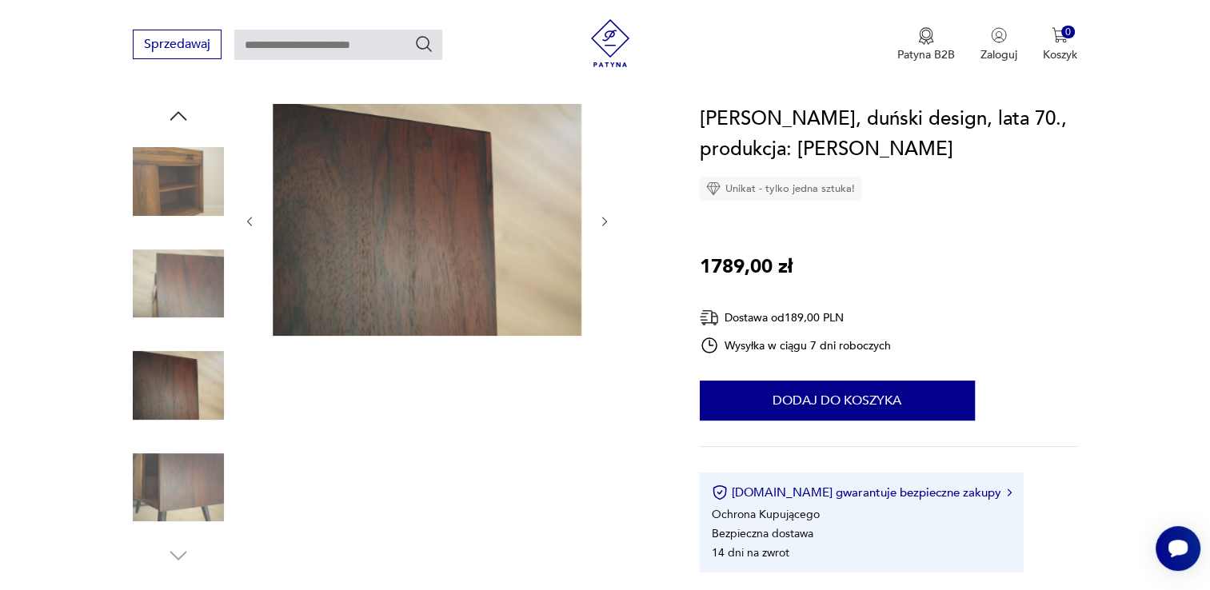
click at [601, 222] on icon "button" at bounding box center [605, 222] width 14 height 14
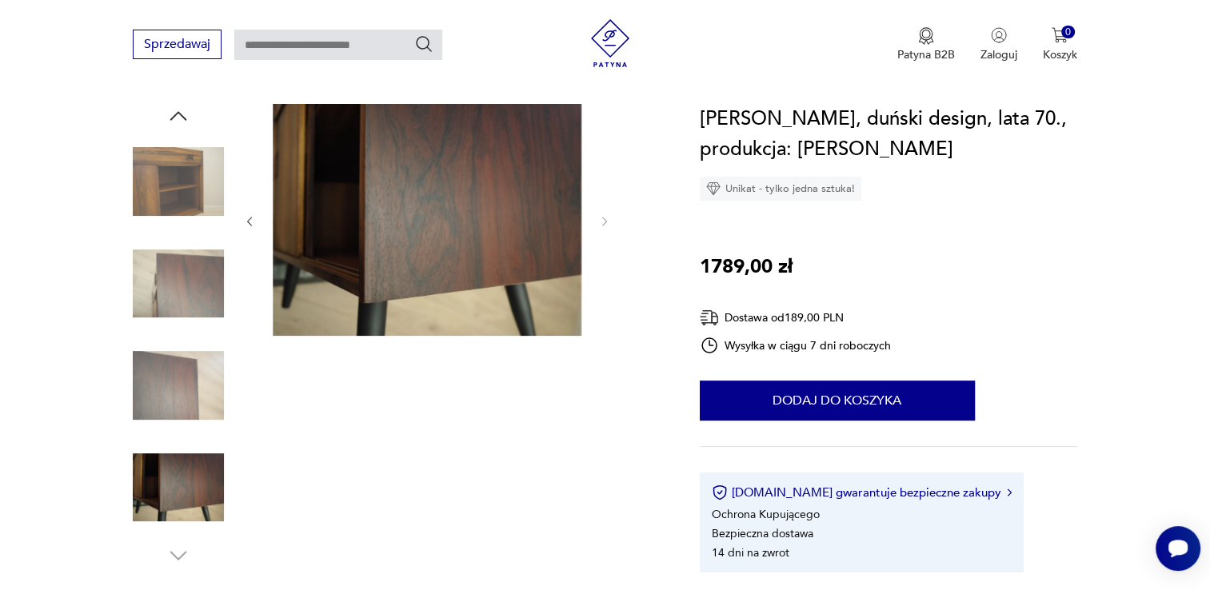
click at [202, 270] on img at bounding box center [178, 283] width 91 height 91
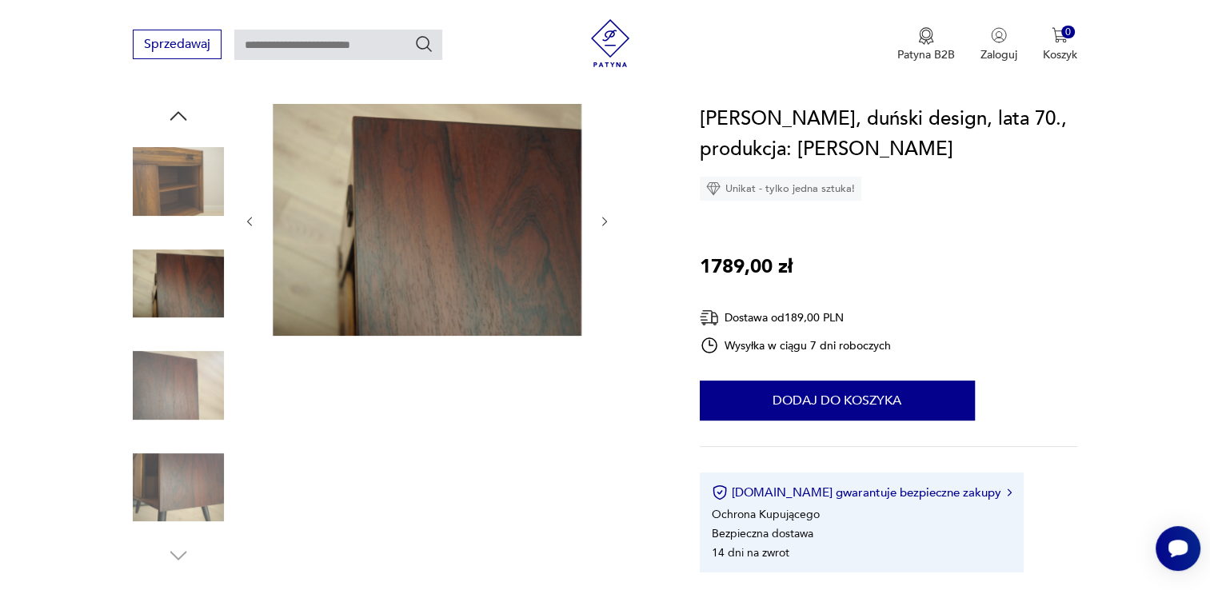
click at [177, 481] on img at bounding box center [178, 487] width 91 height 91
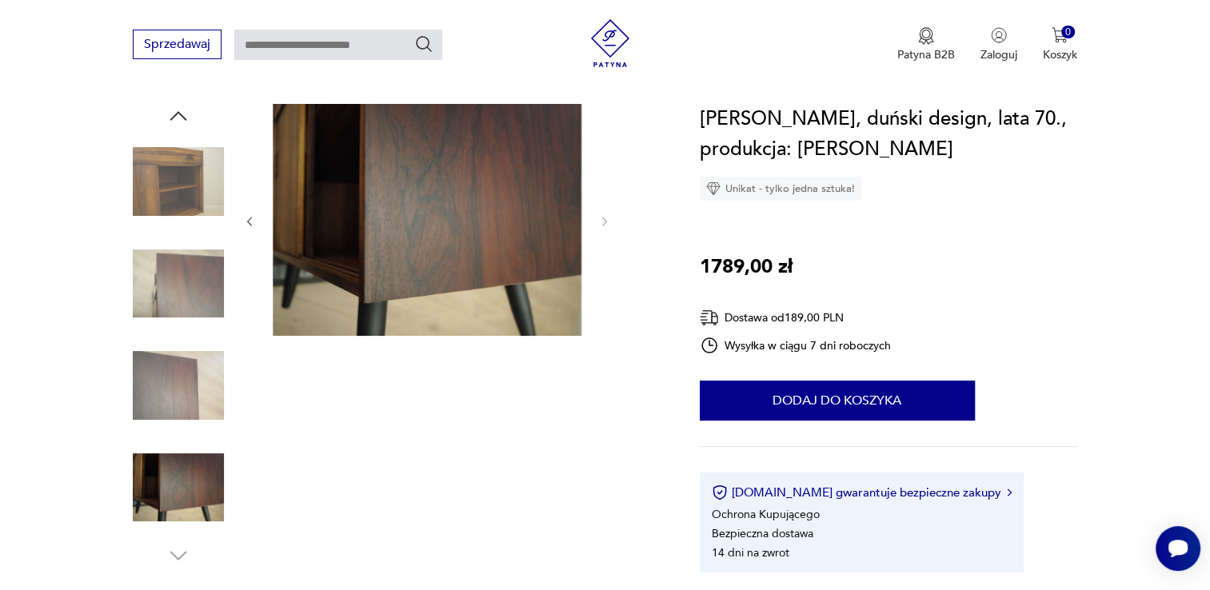
scroll to position [0, 0]
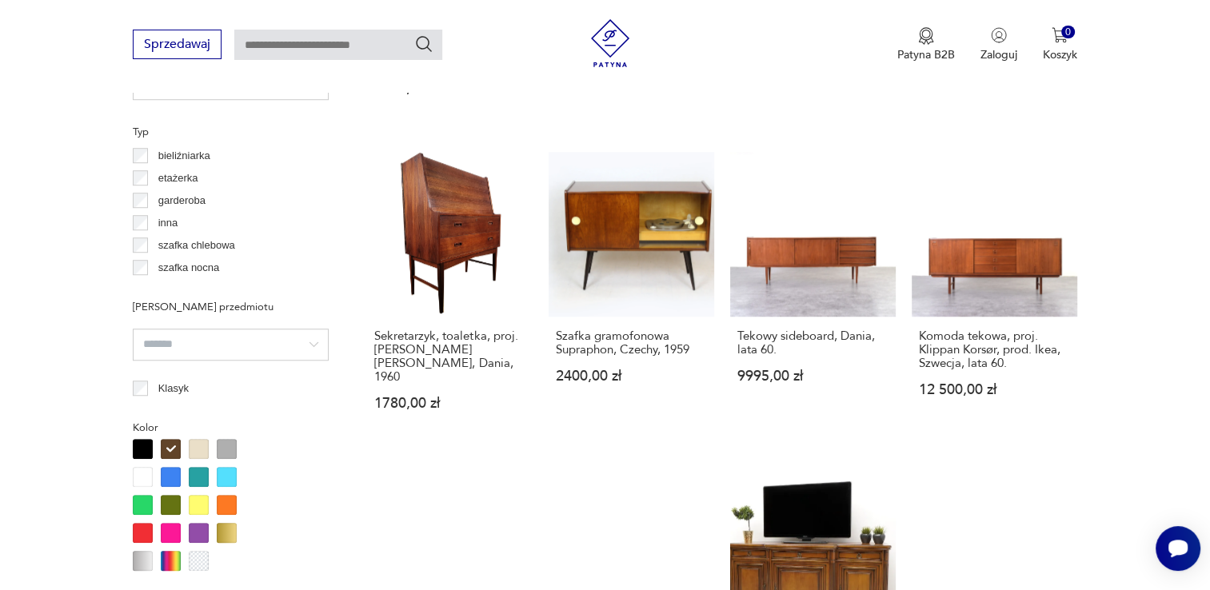
scroll to position [1519, 0]
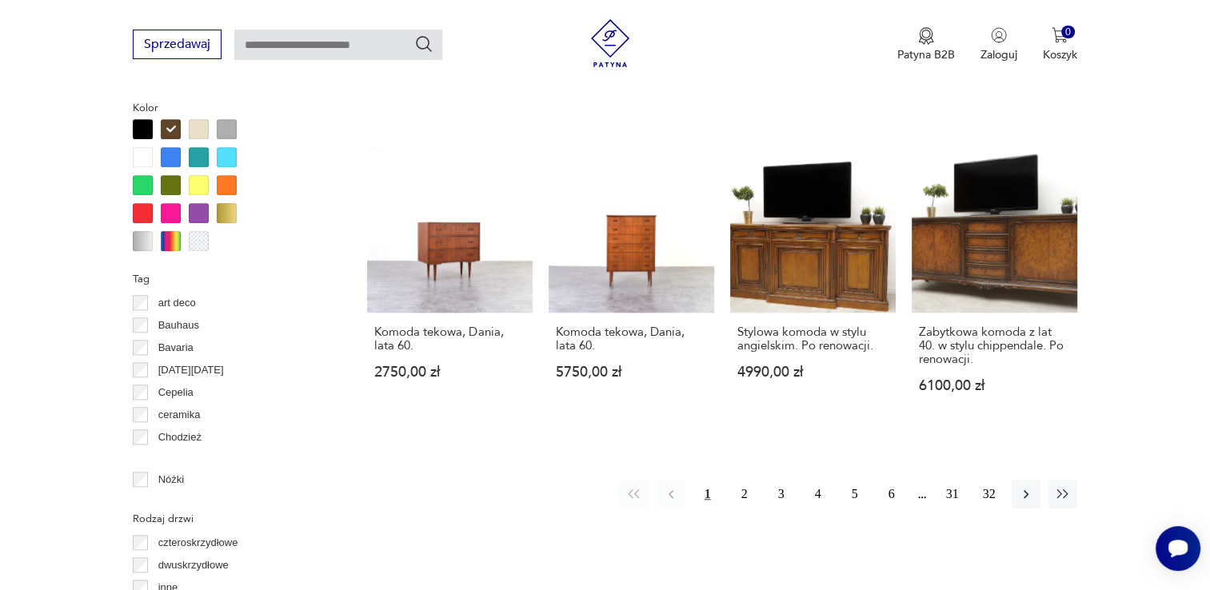
click at [139, 126] on div at bounding box center [143, 129] width 20 height 20
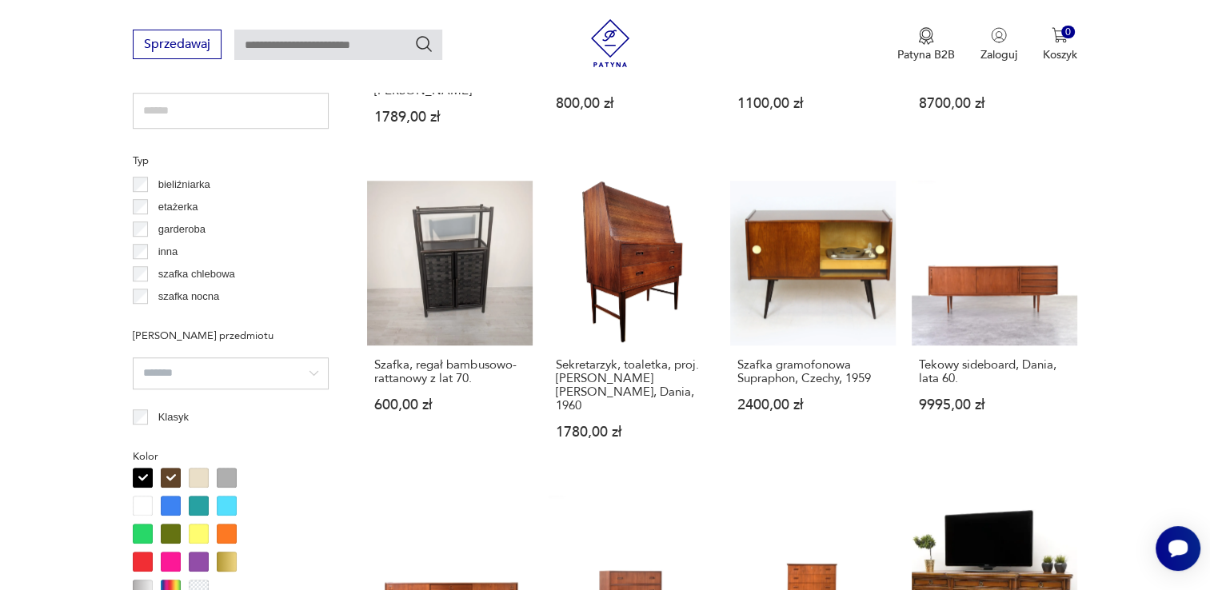
scroll to position [1064, 0]
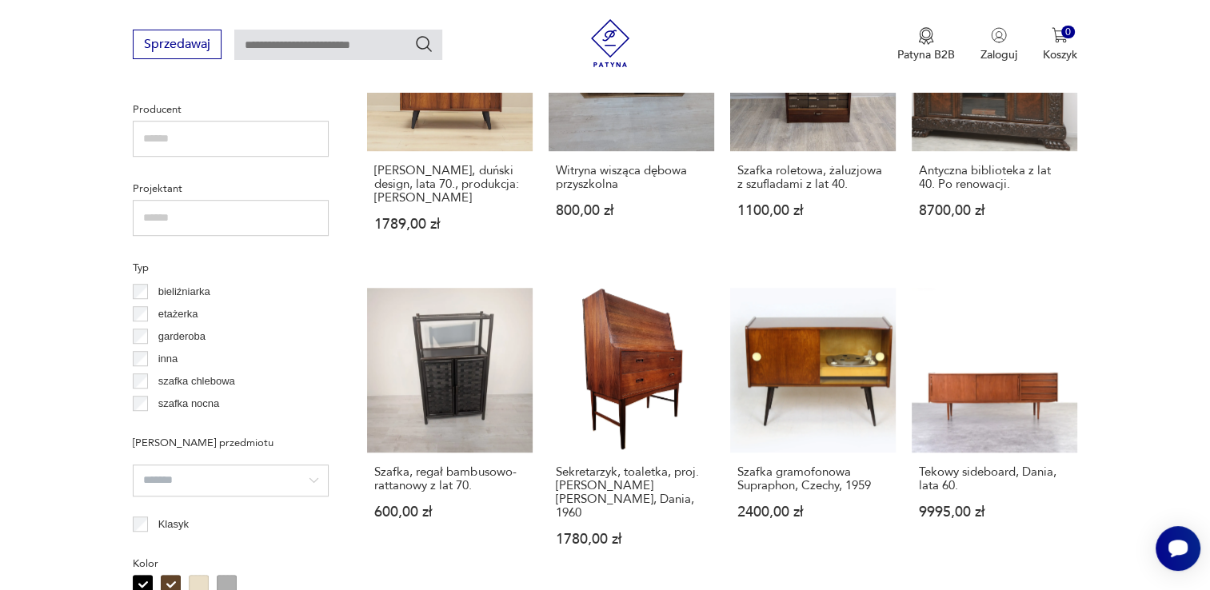
click at [184, 289] on p "bieliźniarka" at bounding box center [184, 292] width 52 height 18
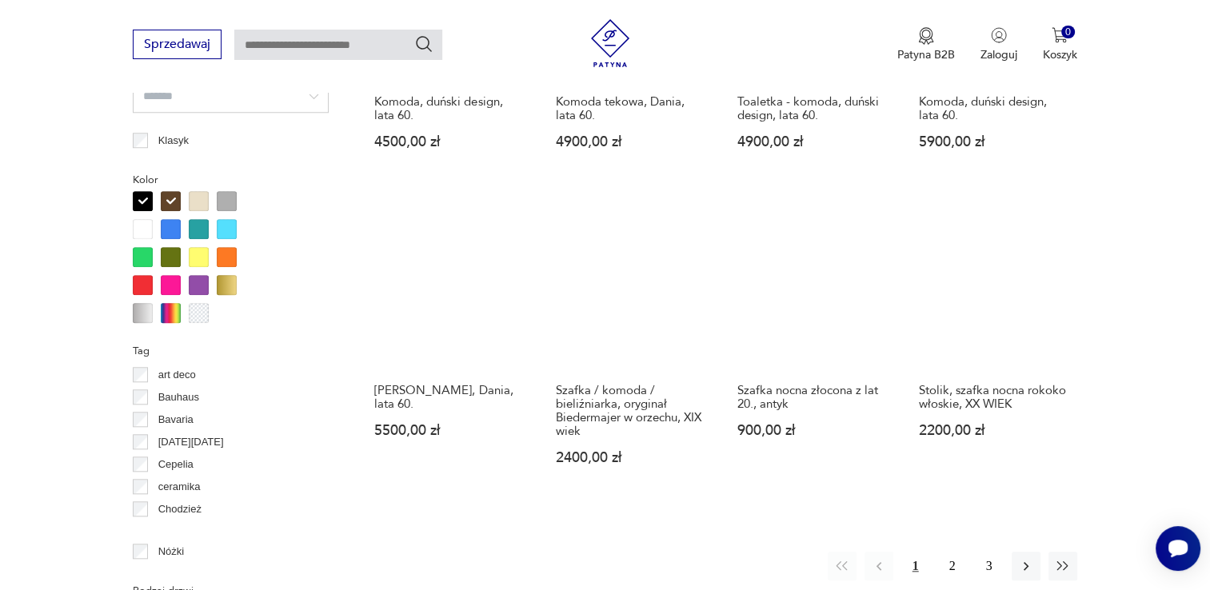
scroll to position [1463, 0]
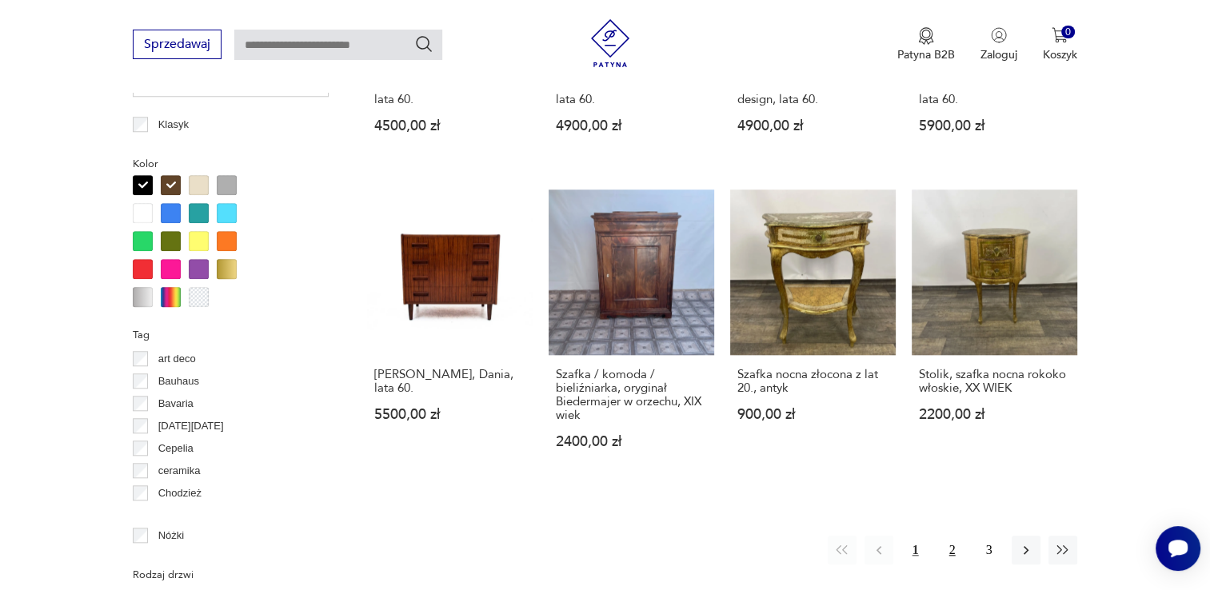
click at [952, 536] on button "2" at bounding box center [952, 550] width 29 height 29
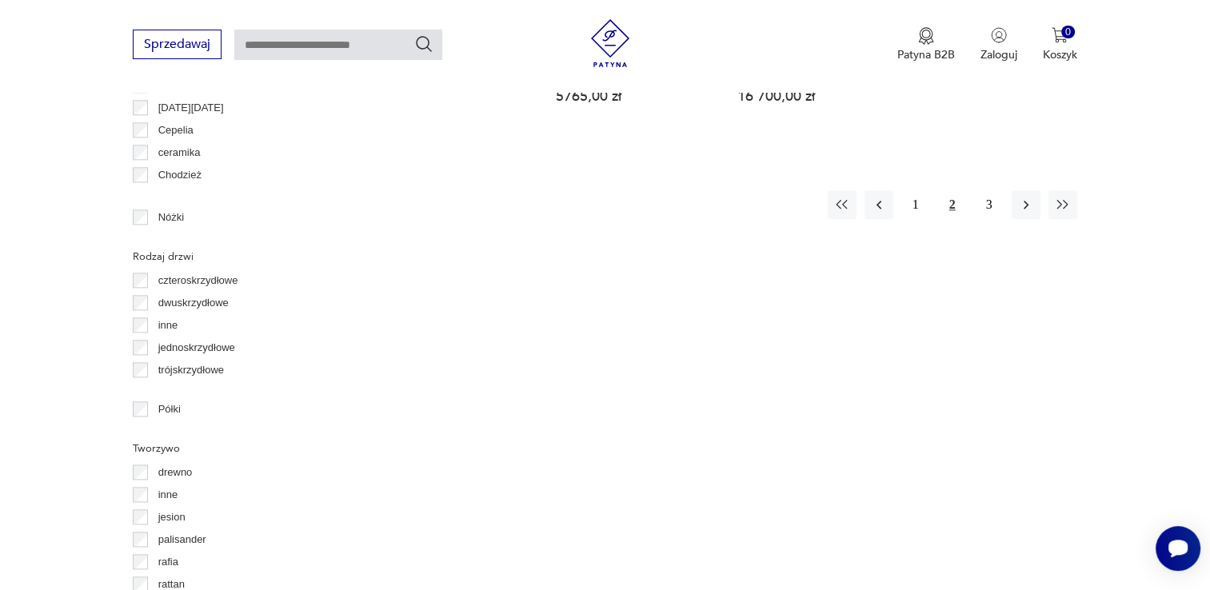
scroll to position [1783, 0]
click at [992, 189] on button "3" at bounding box center [989, 203] width 29 height 29
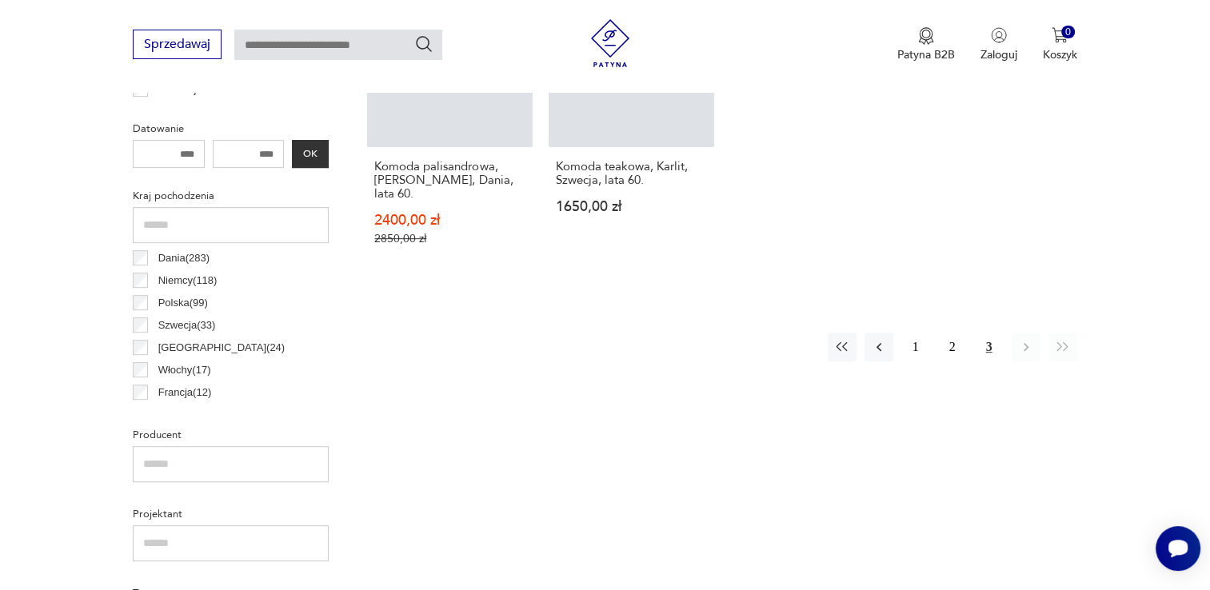
scroll to position [424, 0]
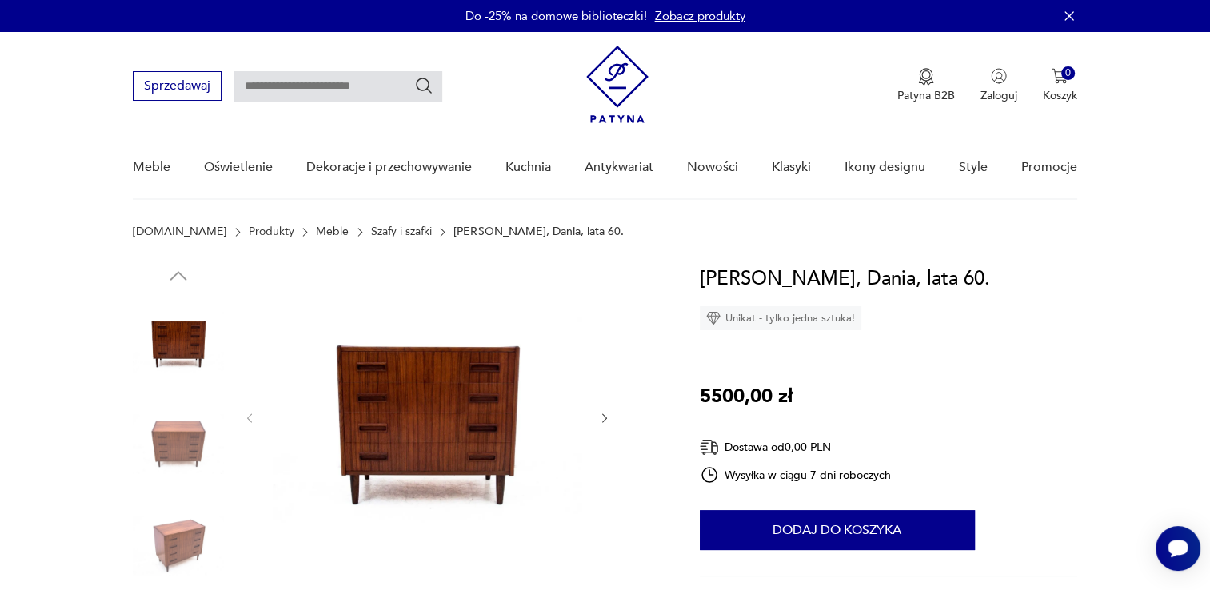
click at [605, 418] on icon "button" at bounding box center [605, 419] width 14 height 14
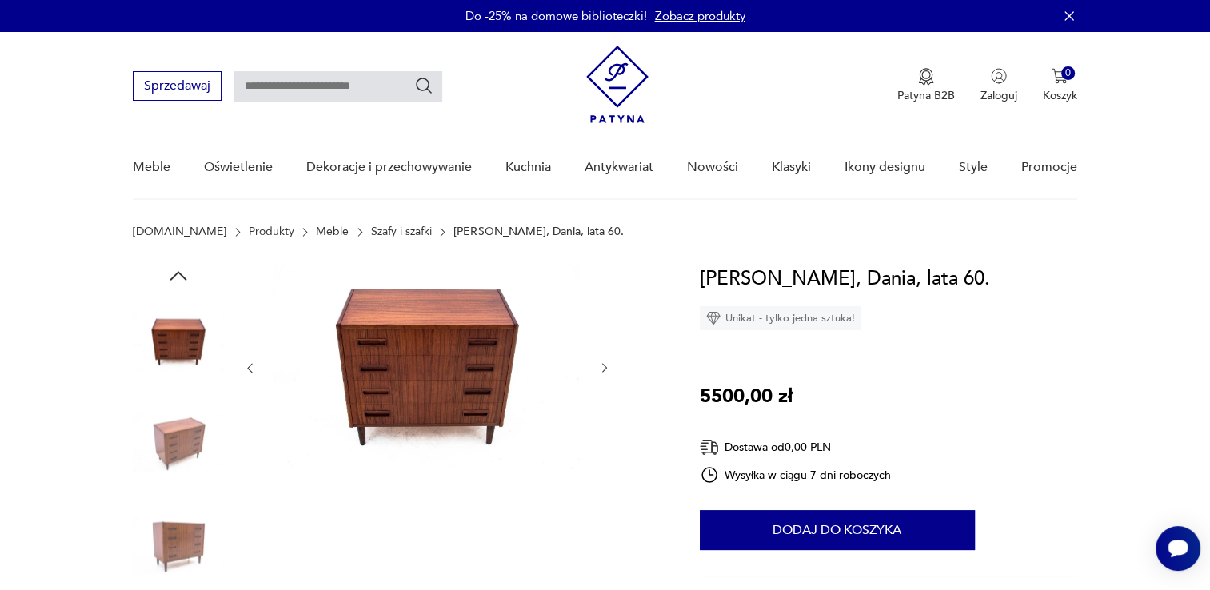
click at [605, 418] on div at bounding box center [427, 368] width 368 height 209
click at [605, 366] on icon "button" at bounding box center [604, 369] width 5 height 10
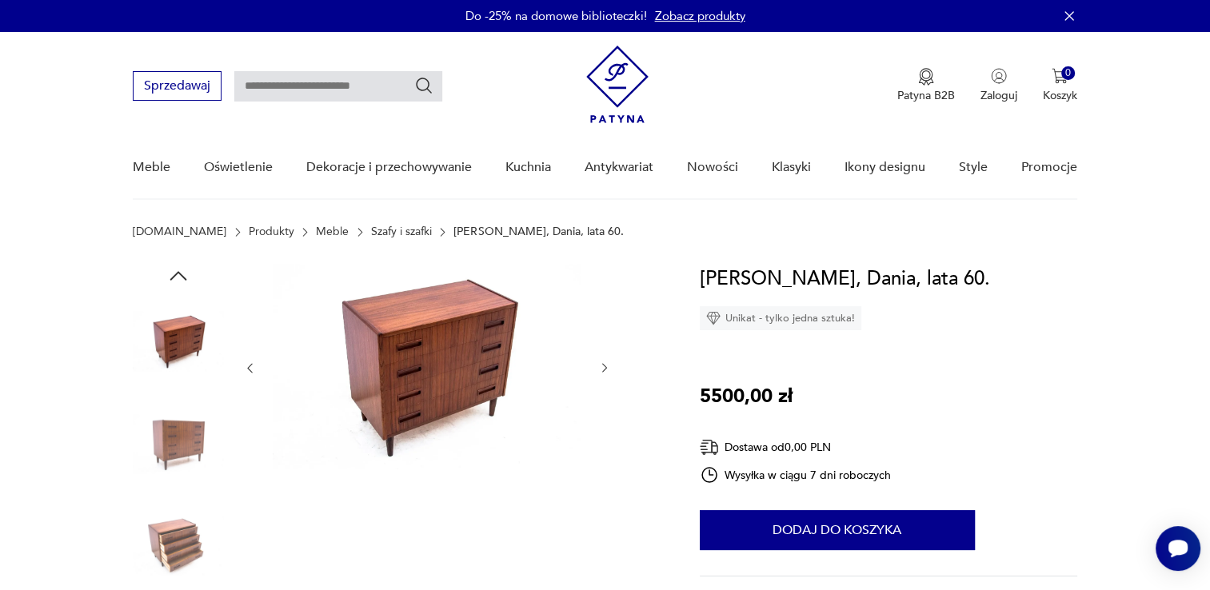
click at [605, 366] on icon "button" at bounding box center [604, 369] width 5 height 10
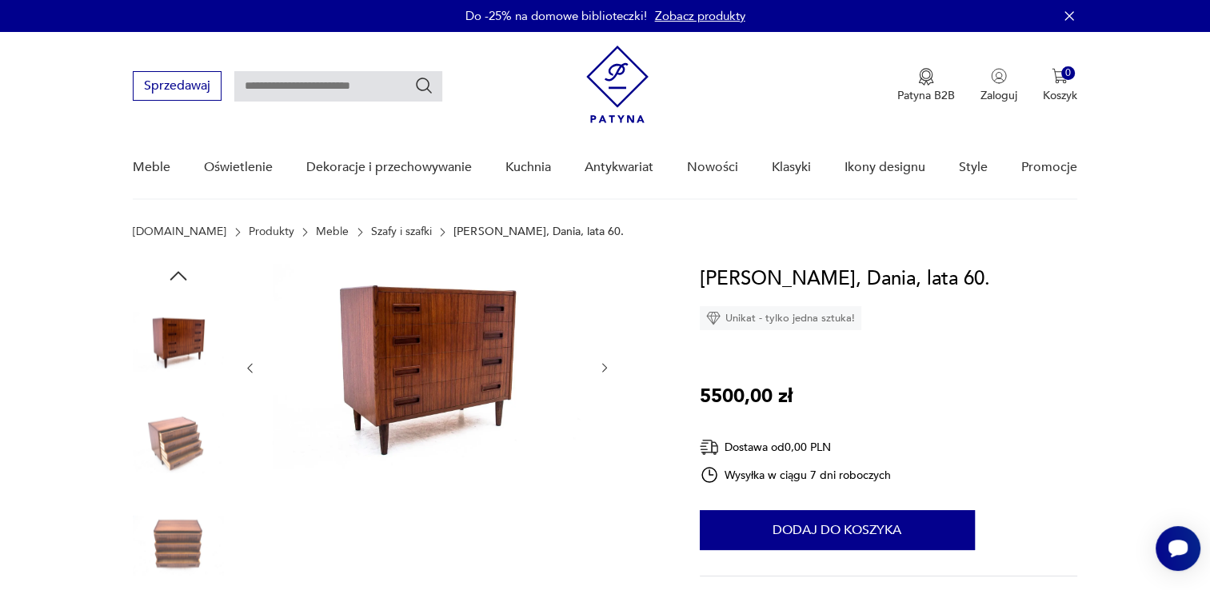
click at [601, 366] on icon "button" at bounding box center [605, 368] width 14 height 14
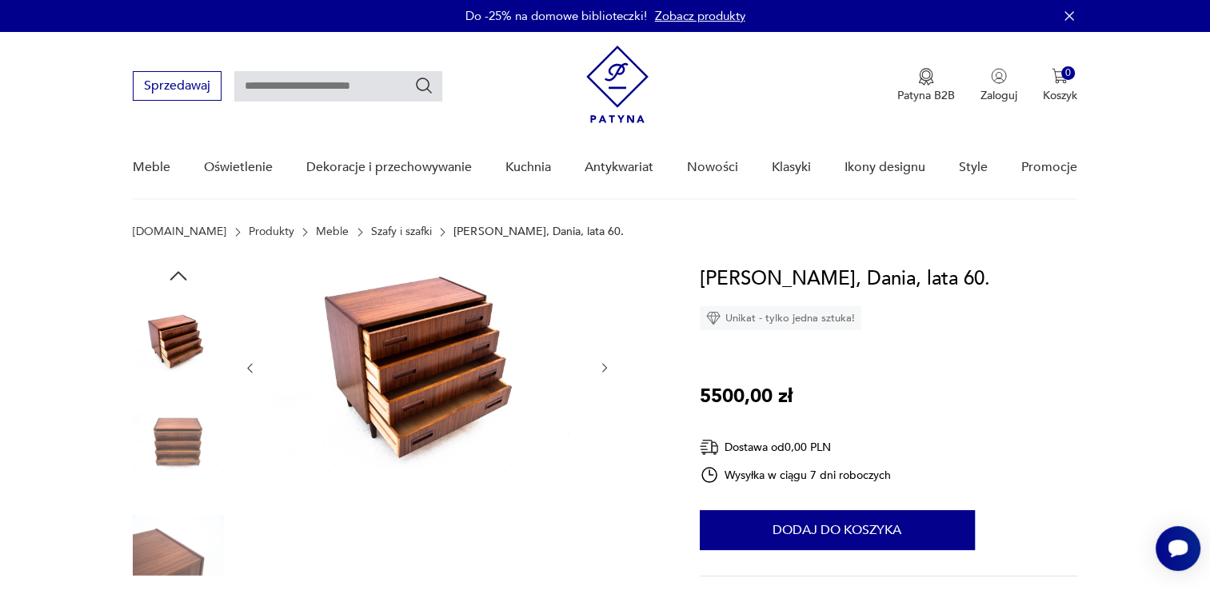
click at [601, 366] on icon "button" at bounding box center [605, 368] width 14 height 14
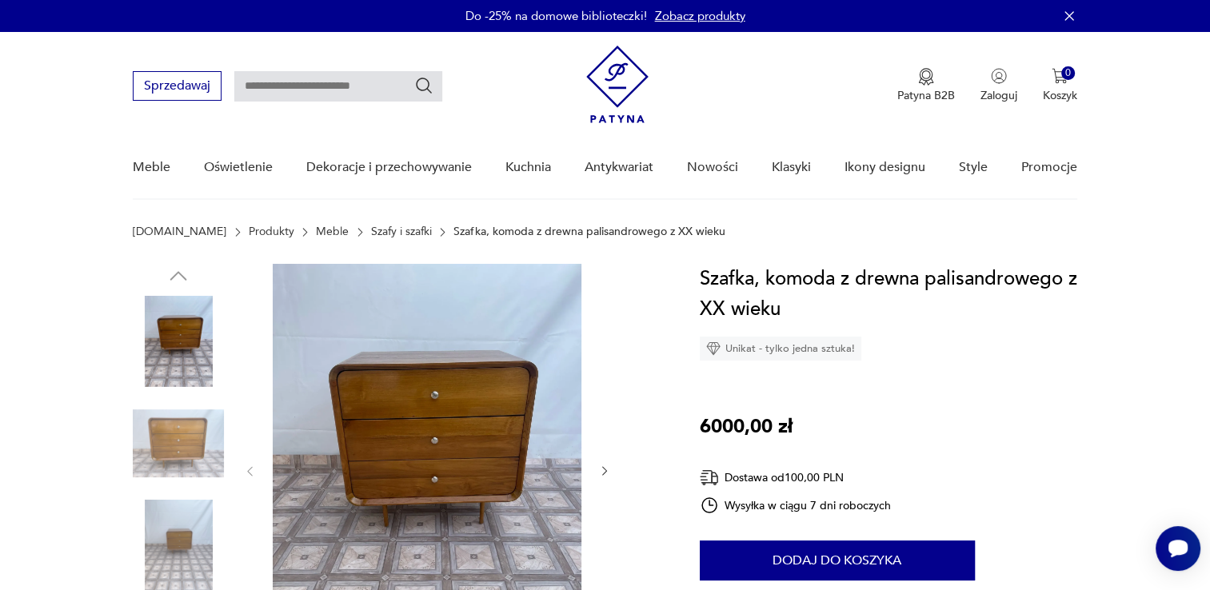
scroll to position [80, 0]
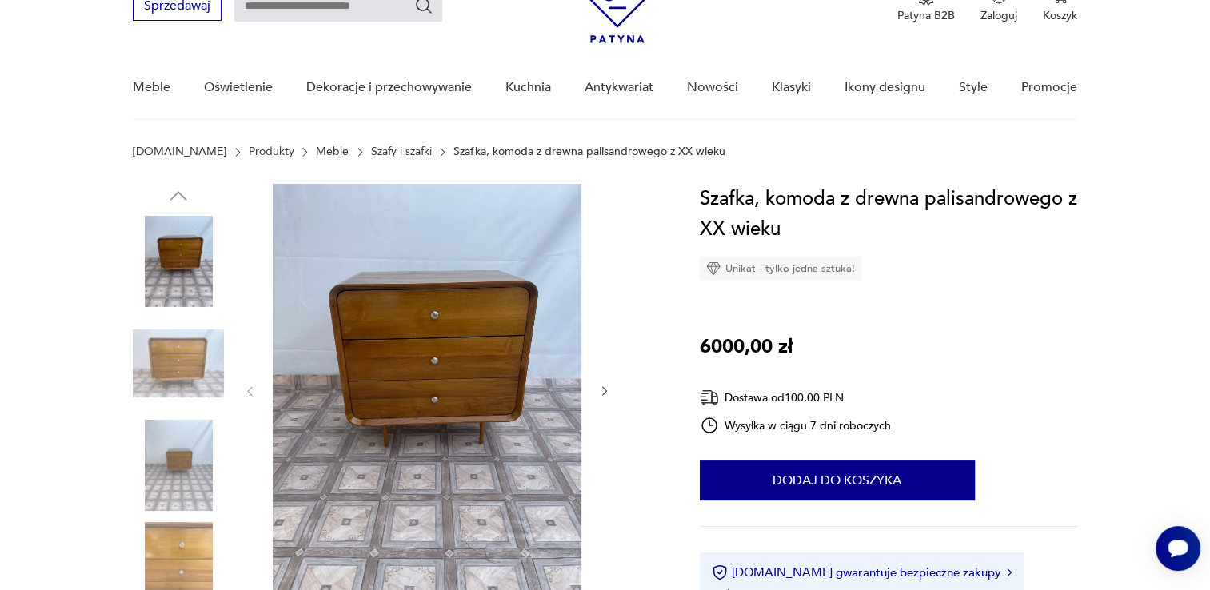
click at [608, 393] on icon "button" at bounding box center [605, 392] width 14 height 14
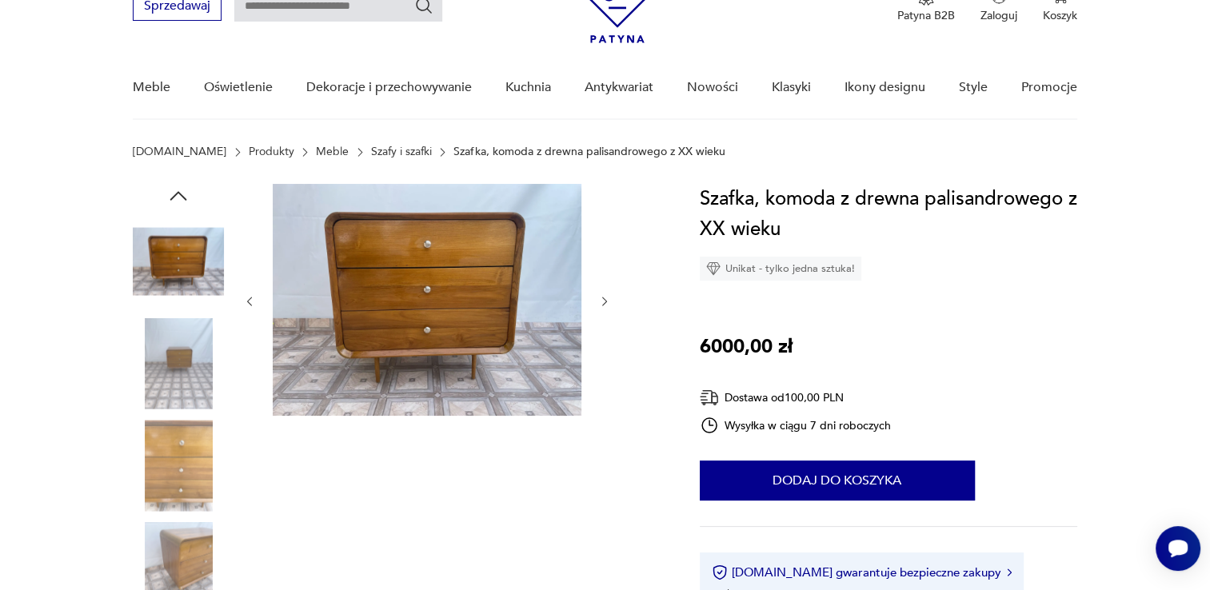
click at [608, 393] on div at bounding box center [427, 301] width 368 height 235
click at [604, 302] on icon "button" at bounding box center [605, 302] width 14 height 14
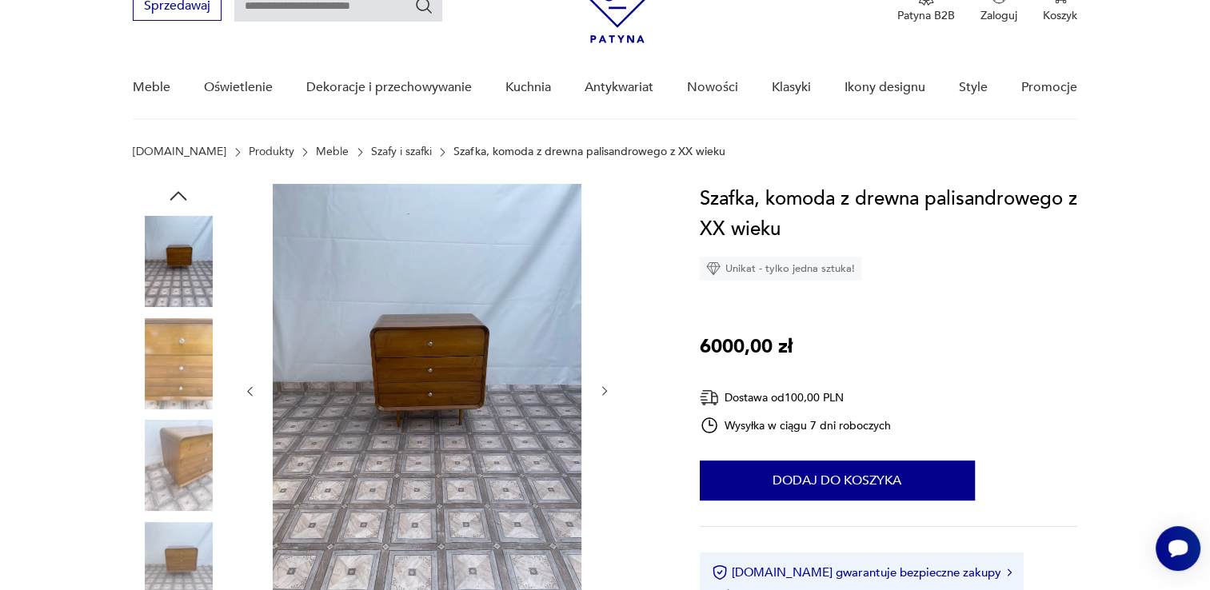
click at [604, 302] on div at bounding box center [427, 391] width 368 height 415
click at [603, 388] on icon "button" at bounding box center [604, 392] width 5 height 10
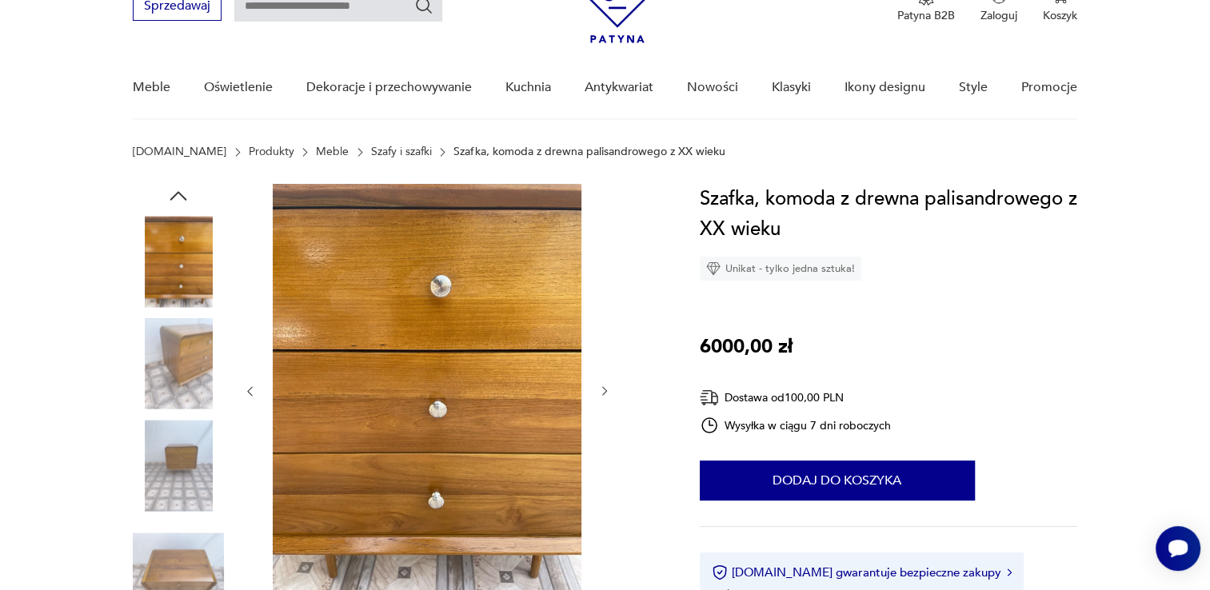
click at [603, 388] on icon "button" at bounding box center [604, 392] width 5 height 10
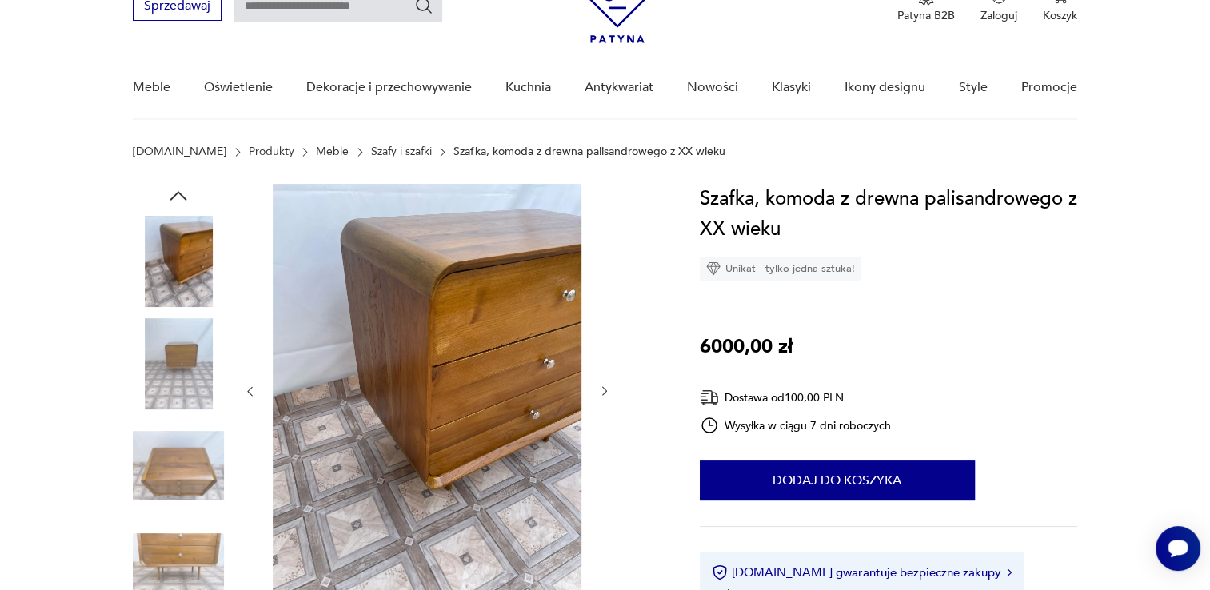
click at [603, 388] on icon "button" at bounding box center [604, 392] width 5 height 10
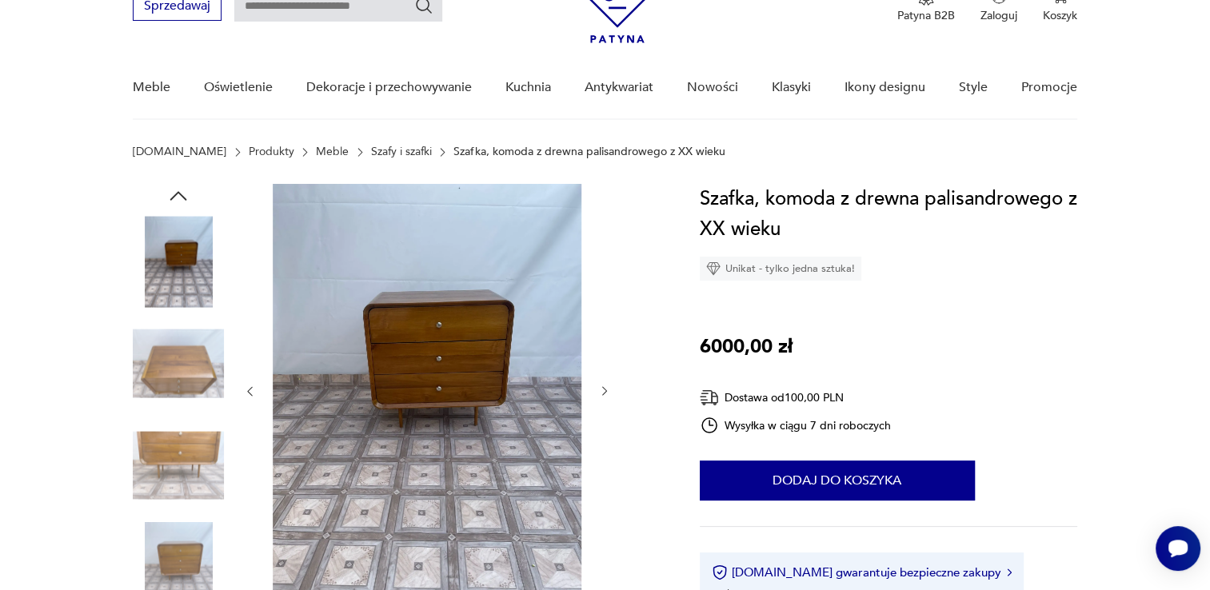
click at [603, 388] on icon "button" at bounding box center [604, 392] width 5 height 10
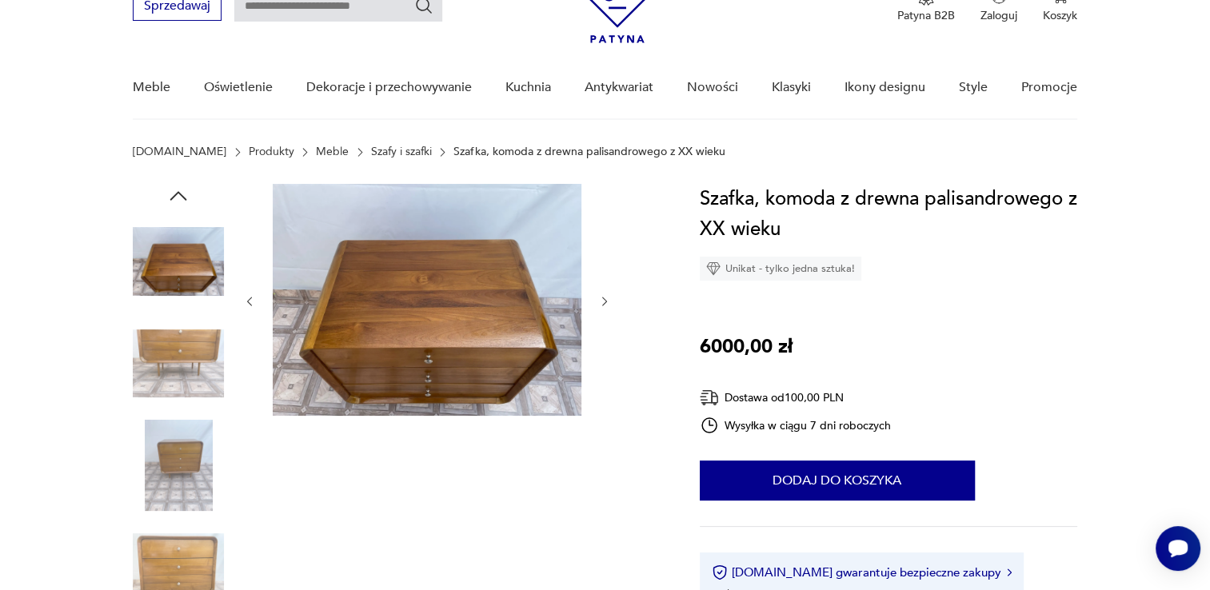
click at [603, 388] on div at bounding box center [427, 301] width 368 height 235
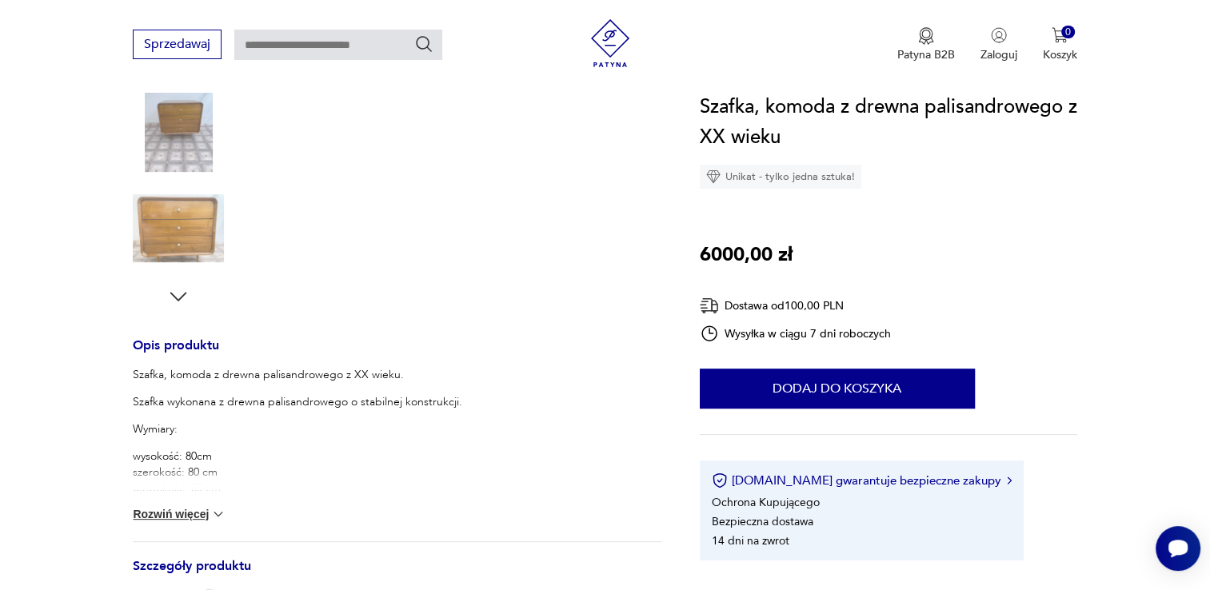
scroll to position [480, 0]
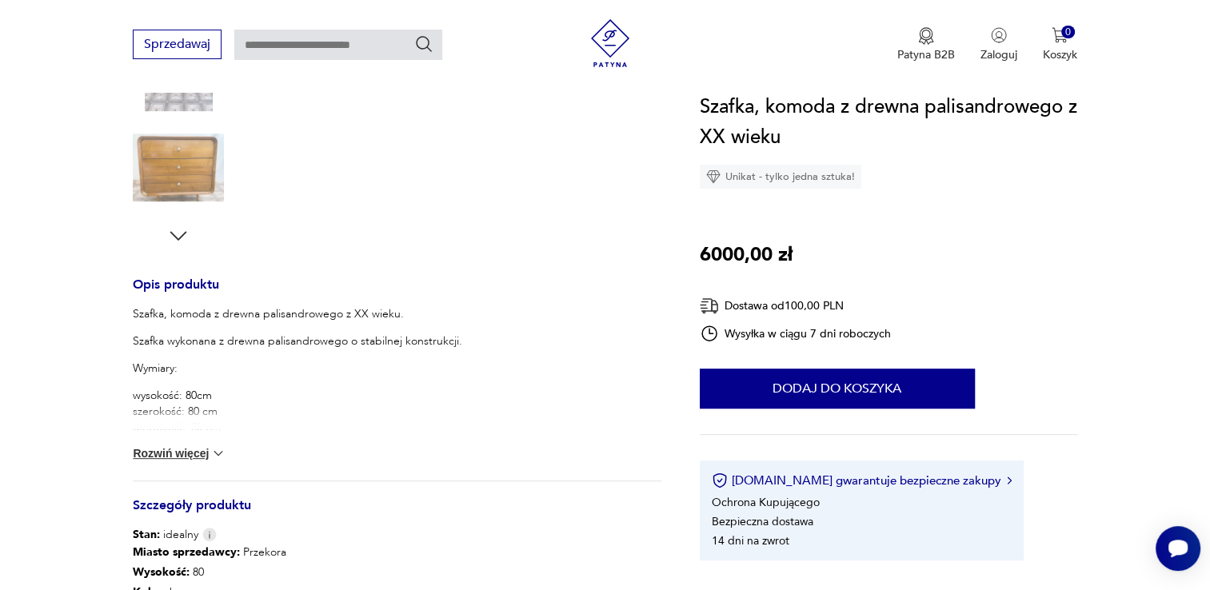
click at [214, 450] on img at bounding box center [218, 453] width 16 height 16
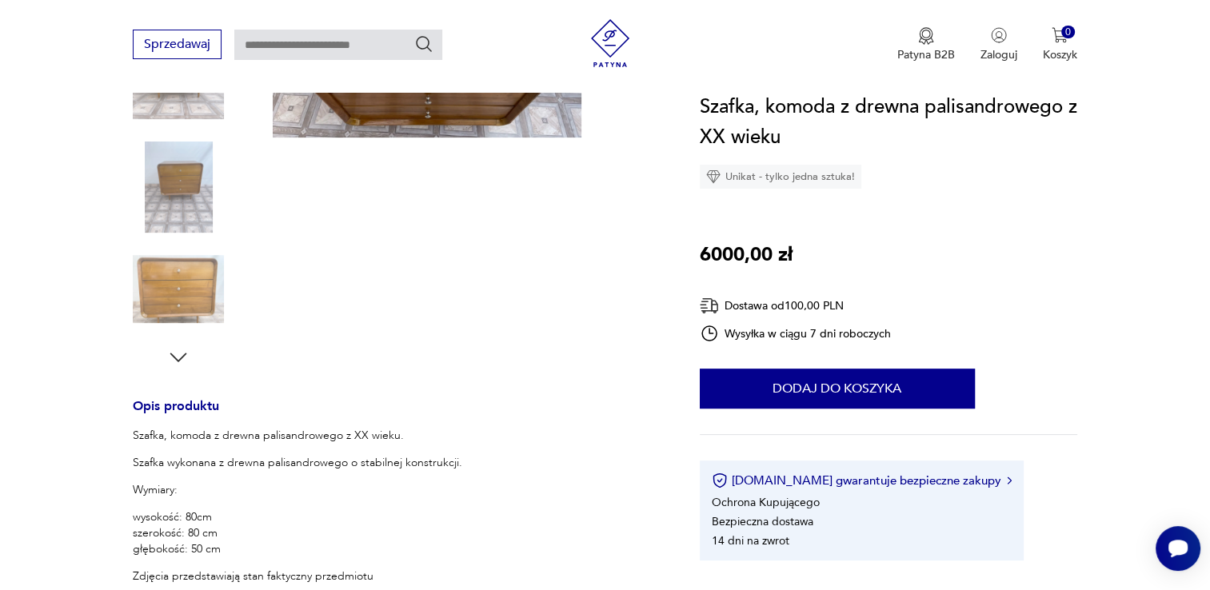
scroll to position [160, 0]
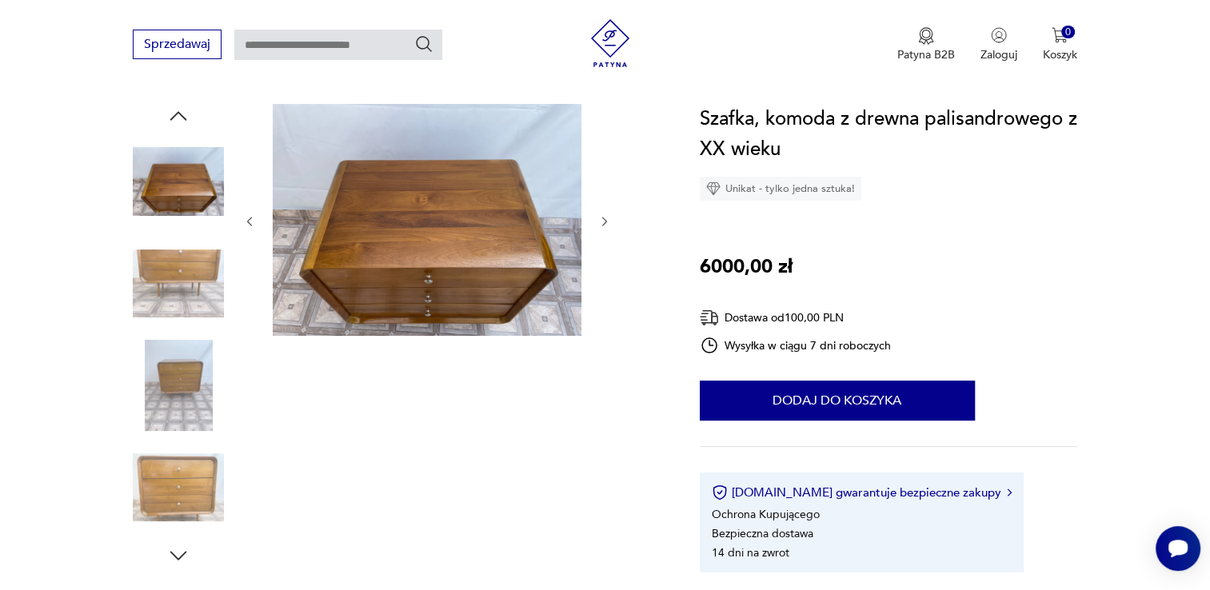
click at [166, 386] on img at bounding box center [178, 385] width 91 height 91
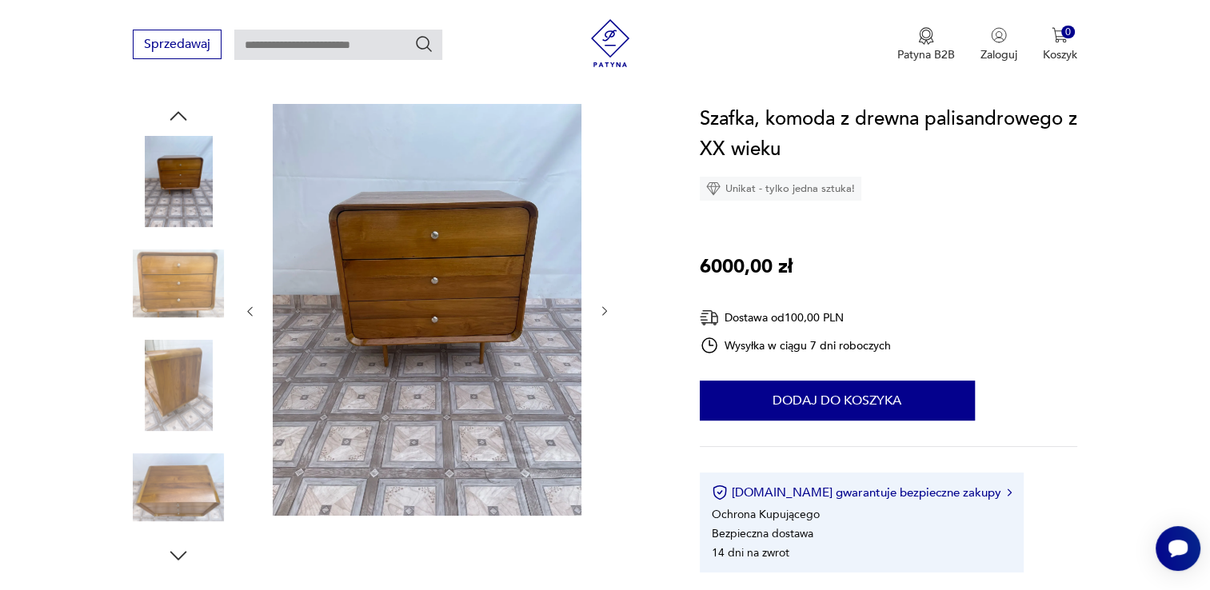
click at [169, 186] on img at bounding box center [178, 181] width 91 height 91
click at [173, 494] on img at bounding box center [178, 487] width 91 height 91
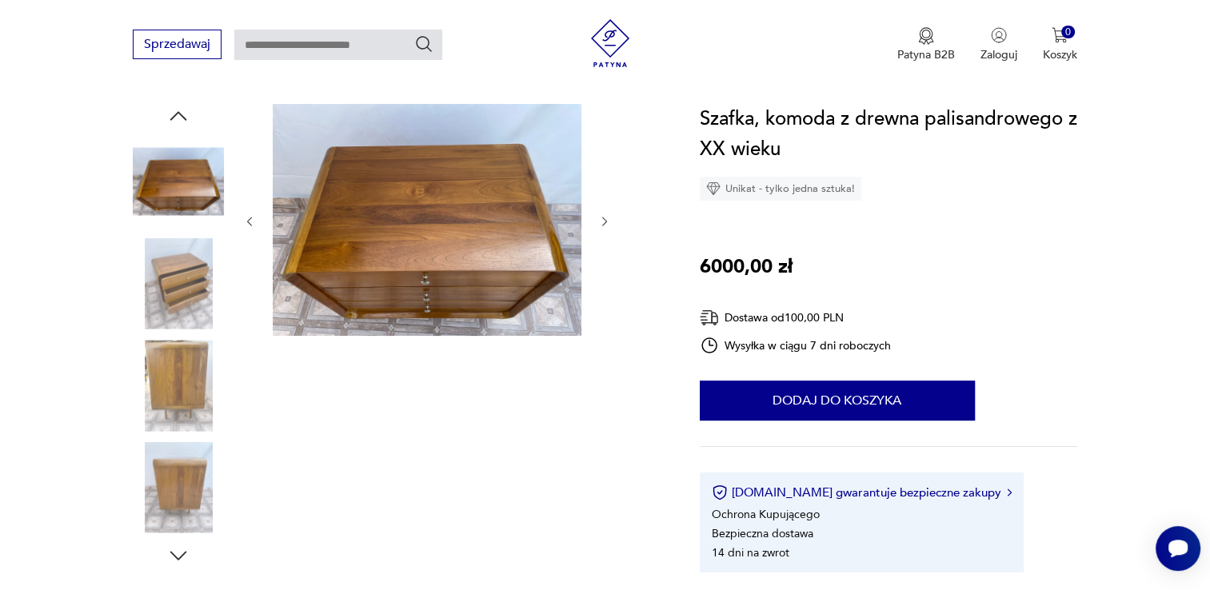
click at [166, 386] on img at bounding box center [178, 385] width 91 height 91
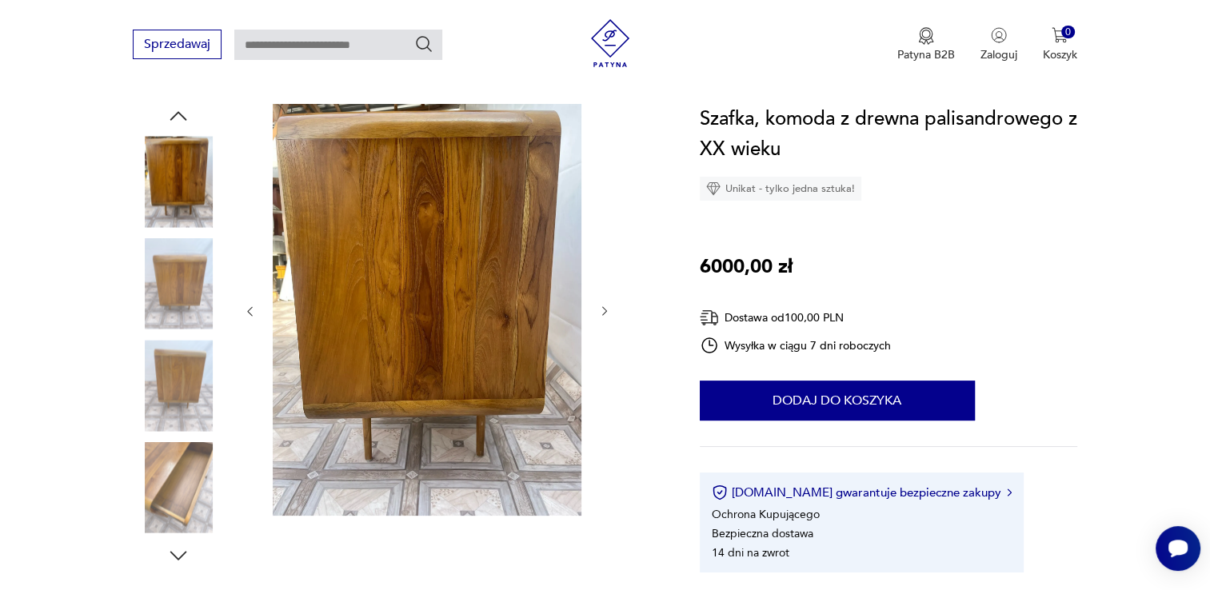
click at [182, 377] on img at bounding box center [178, 385] width 91 height 91
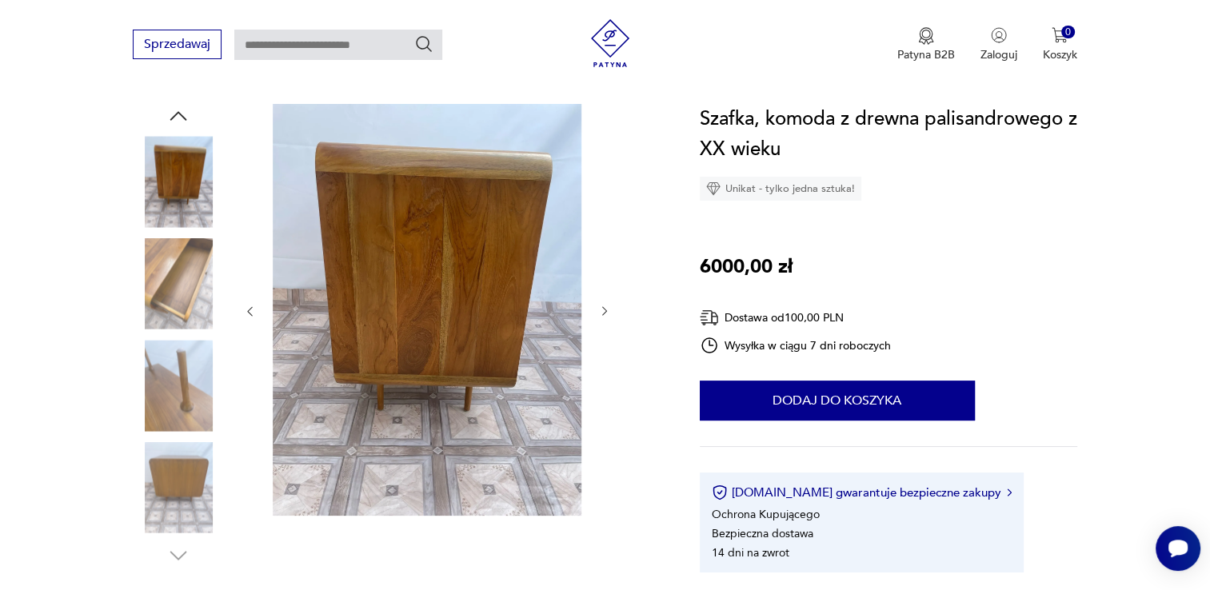
click at [191, 473] on img at bounding box center [178, 487] width 91 height 91
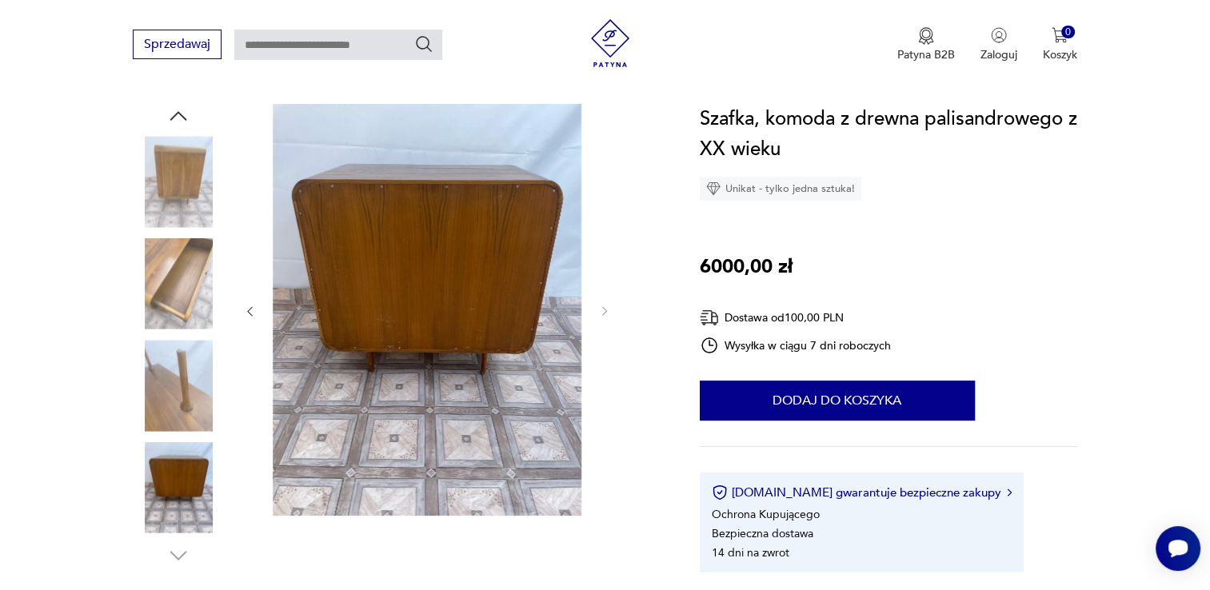
click at [182, 384] on img at bounding box center [178, 385] width 91 height 91
